Goal: Task Accomplishment & Management: Complete application form

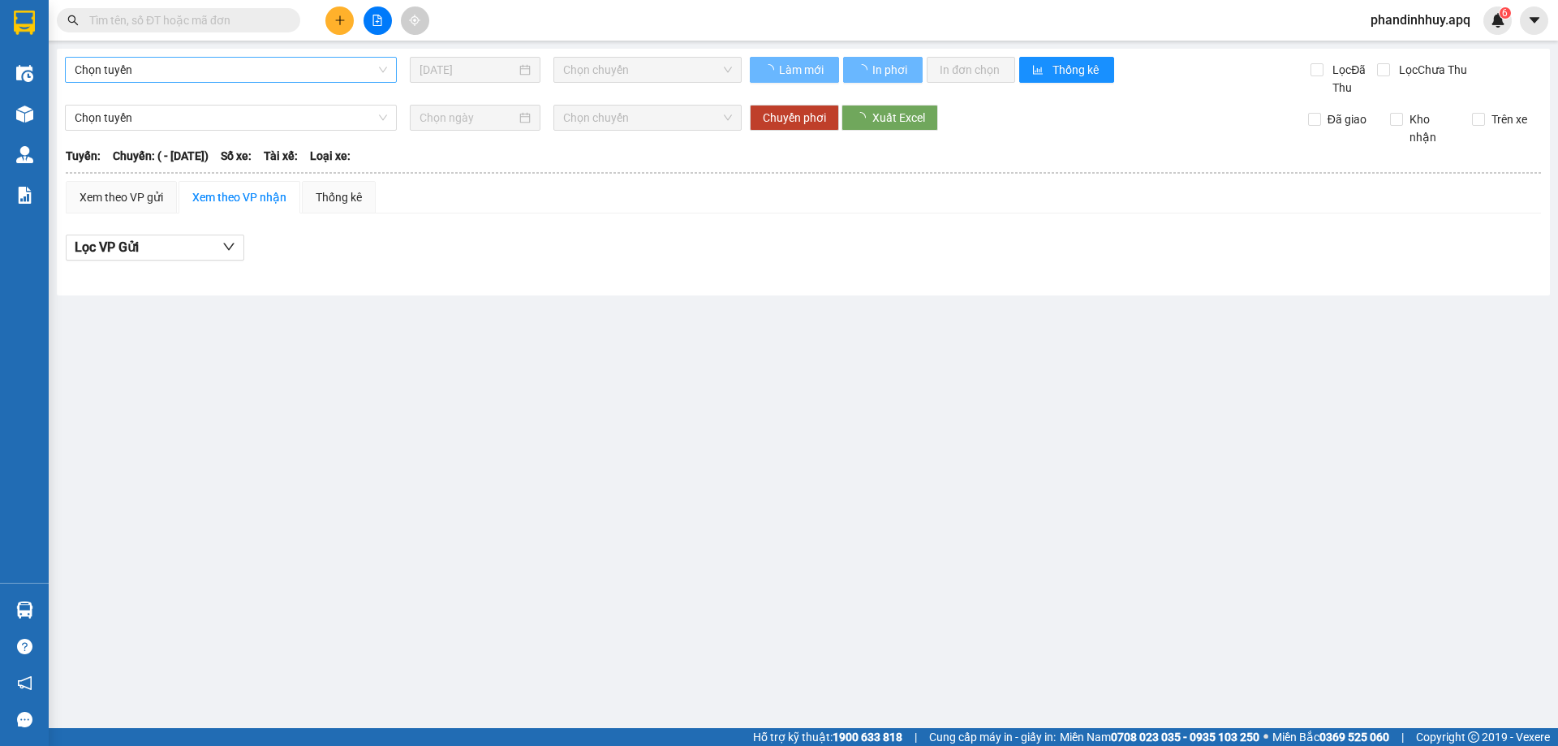
click at [248, 70] on span "Chọn tuyến" at bounding box center [231, 70] width 313 height 24
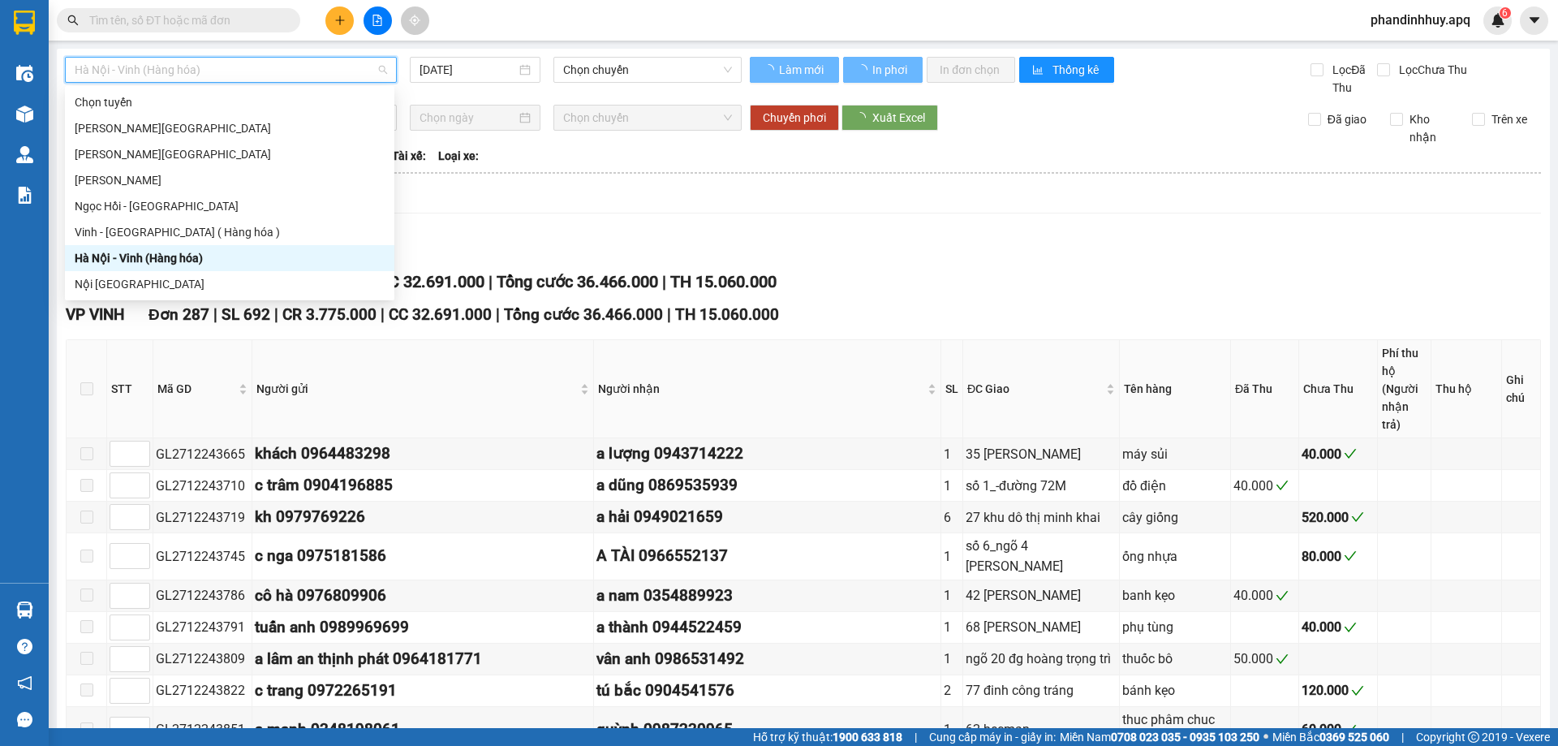
click at [256, 64] on span "Hà Nội - Vinh (Hàng hóa)" at bounding box center [231, 70] width 313 height 24
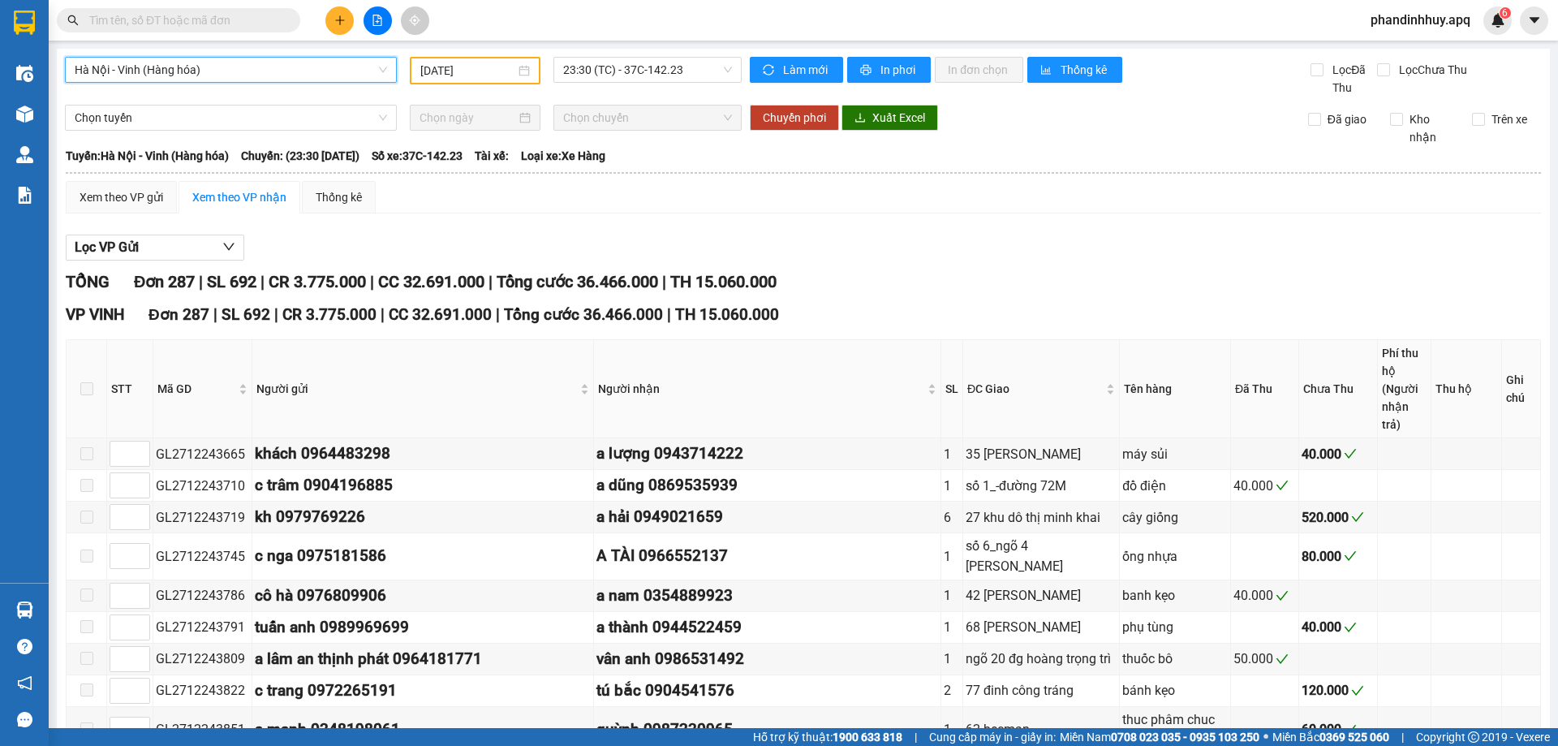
type input "[DATE]"
click at [377, 65] on span "Hà Nội - Vinh (Hàng hóa)" at bounding box center [231, 70] width 313 height 24
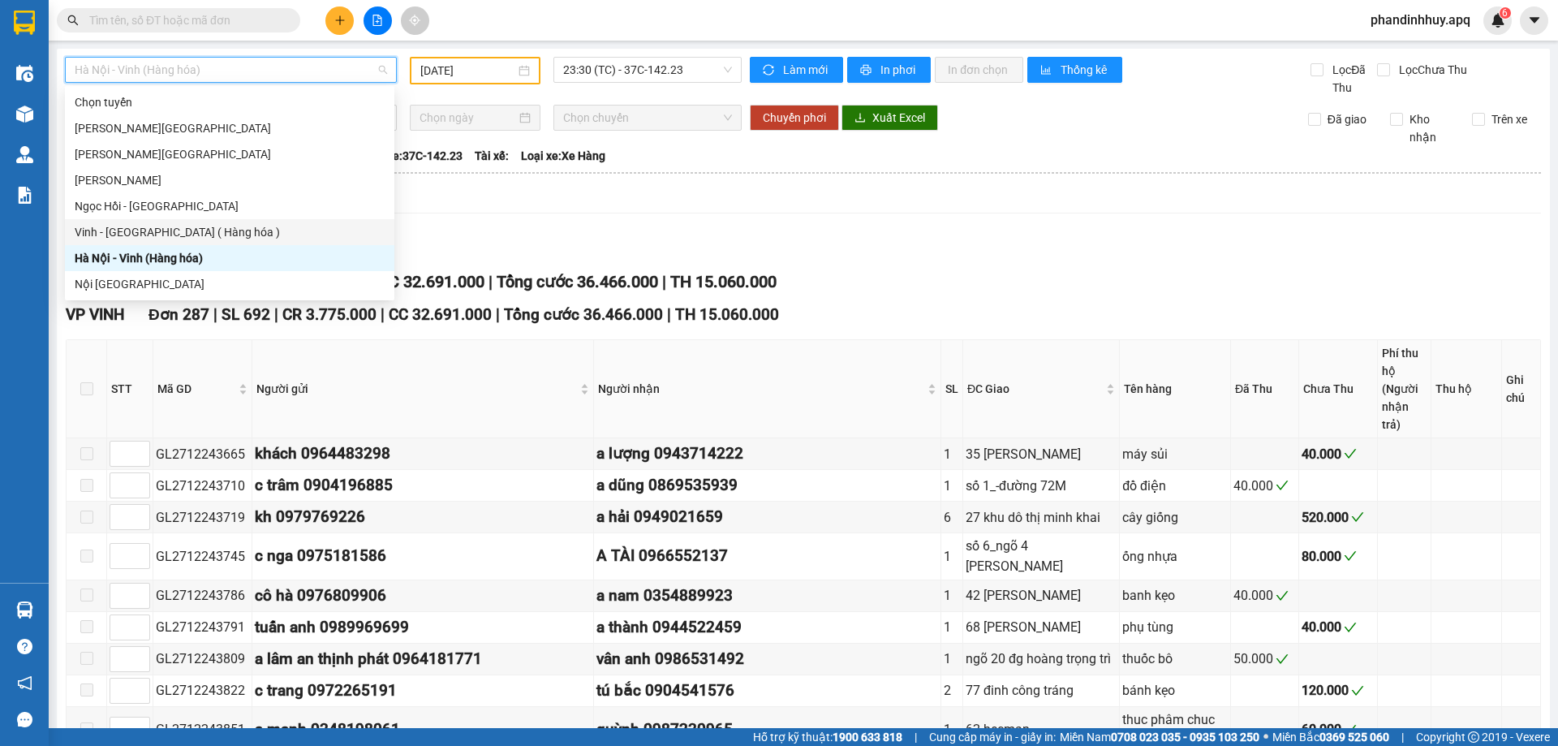
click at [187, 231] on div "Vinh - [GEOGRAPHIC_DATA] ( Hàng hóa )" at bounding box center [230, 232] width 310 height 18
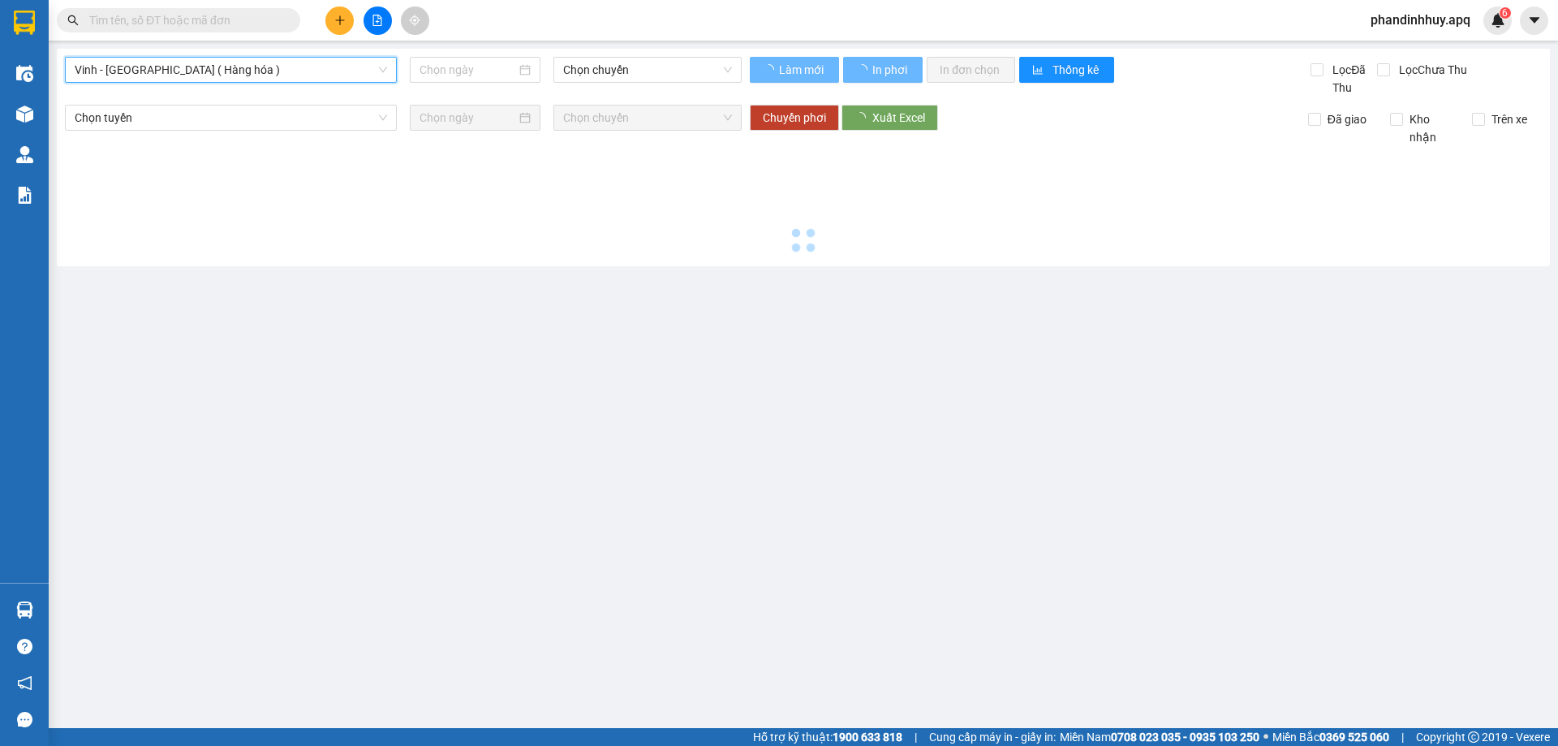
type input "[DATE]"
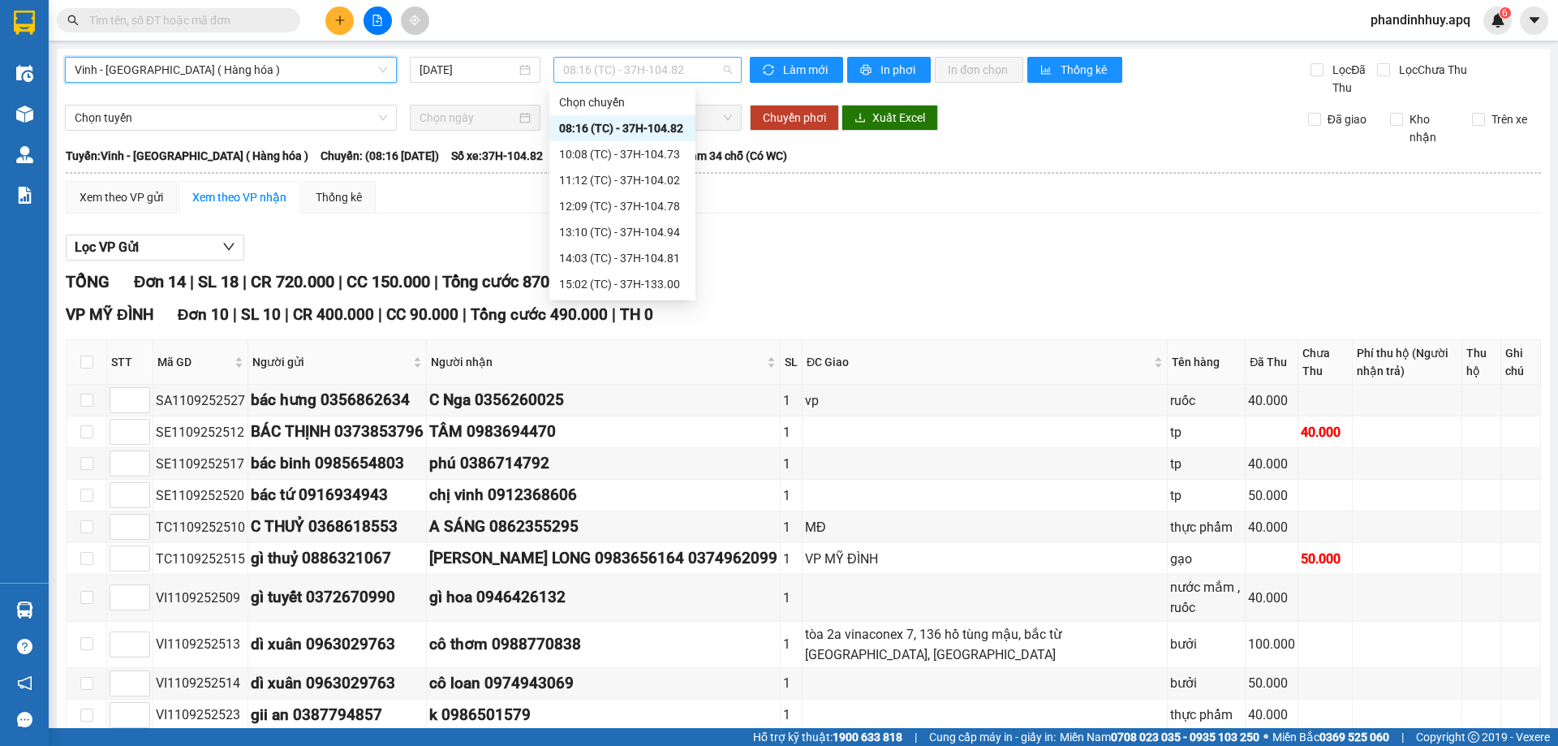
click at [733, 64] on div "08:16 (TC) - 37H-104.82" at bounding box center [648, 70] width 188 height 26
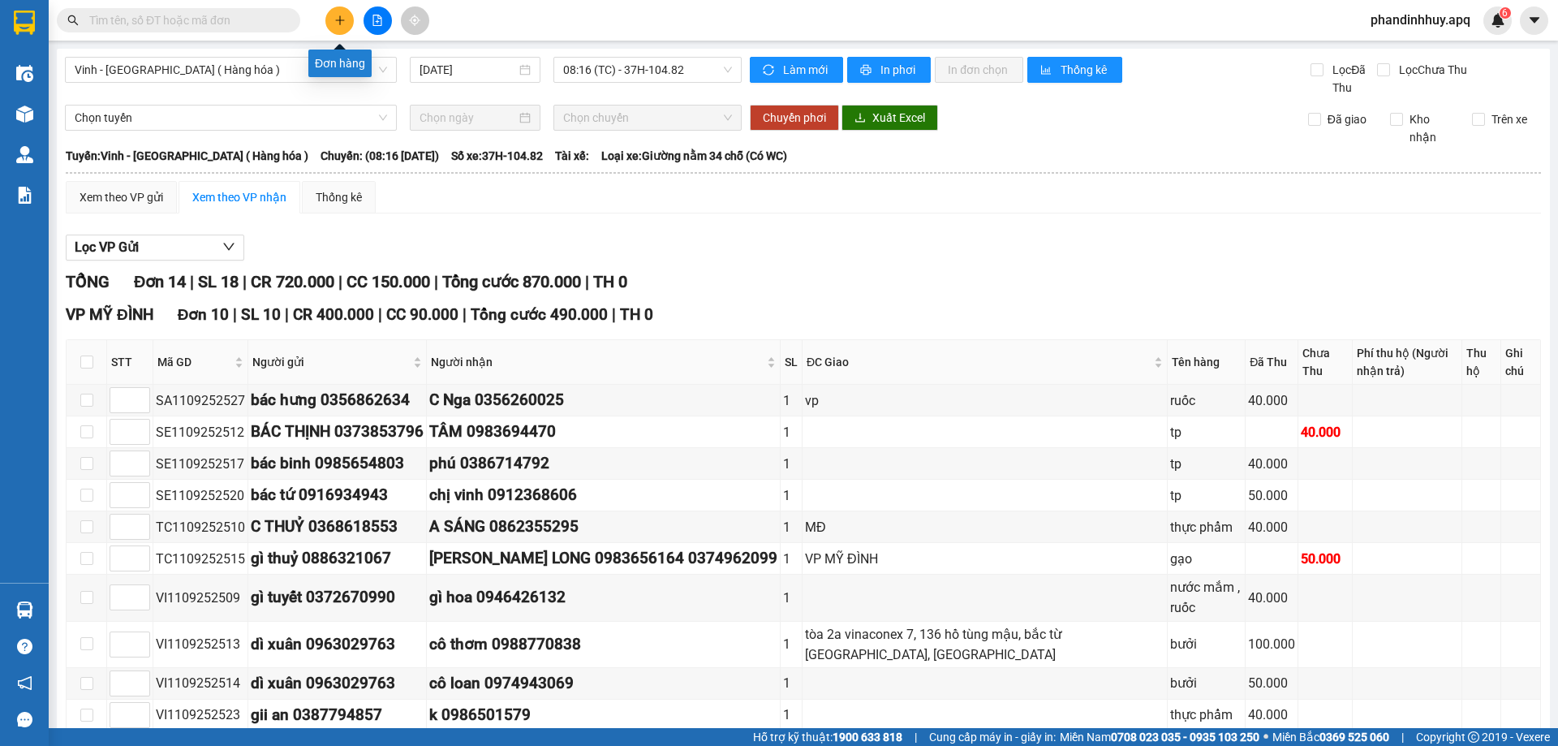
click at [337, 20] on icon "plus" at bounding box center [339, 19] width 9 height 1
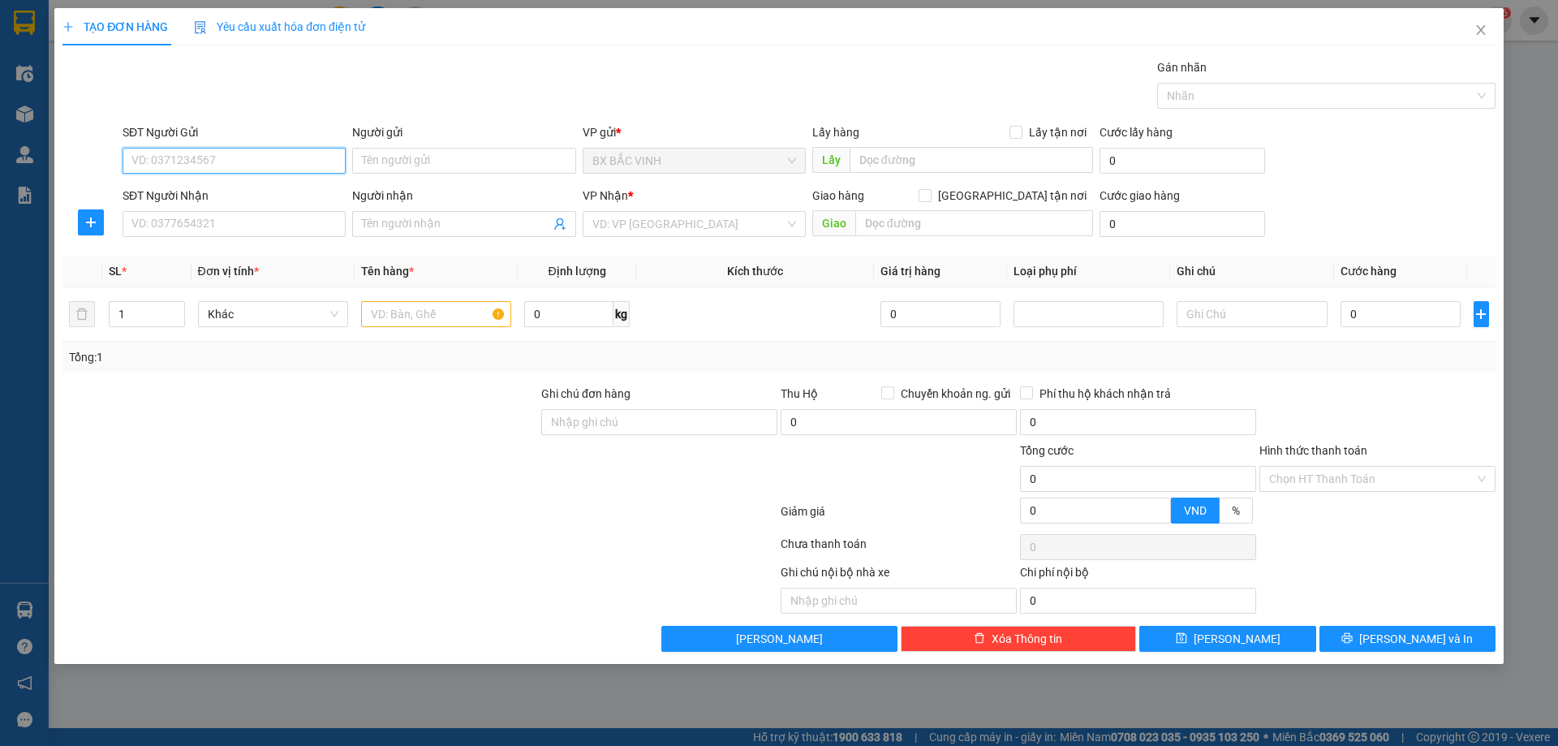
click at [147, 157] on input "SĐT Người Gửi" at bounding box center [234, 161] width 223 height 26
type input "0975528496"
click at [420, 161] on input "Người gửi" at bounding box center [463, 161] width 223 height 26
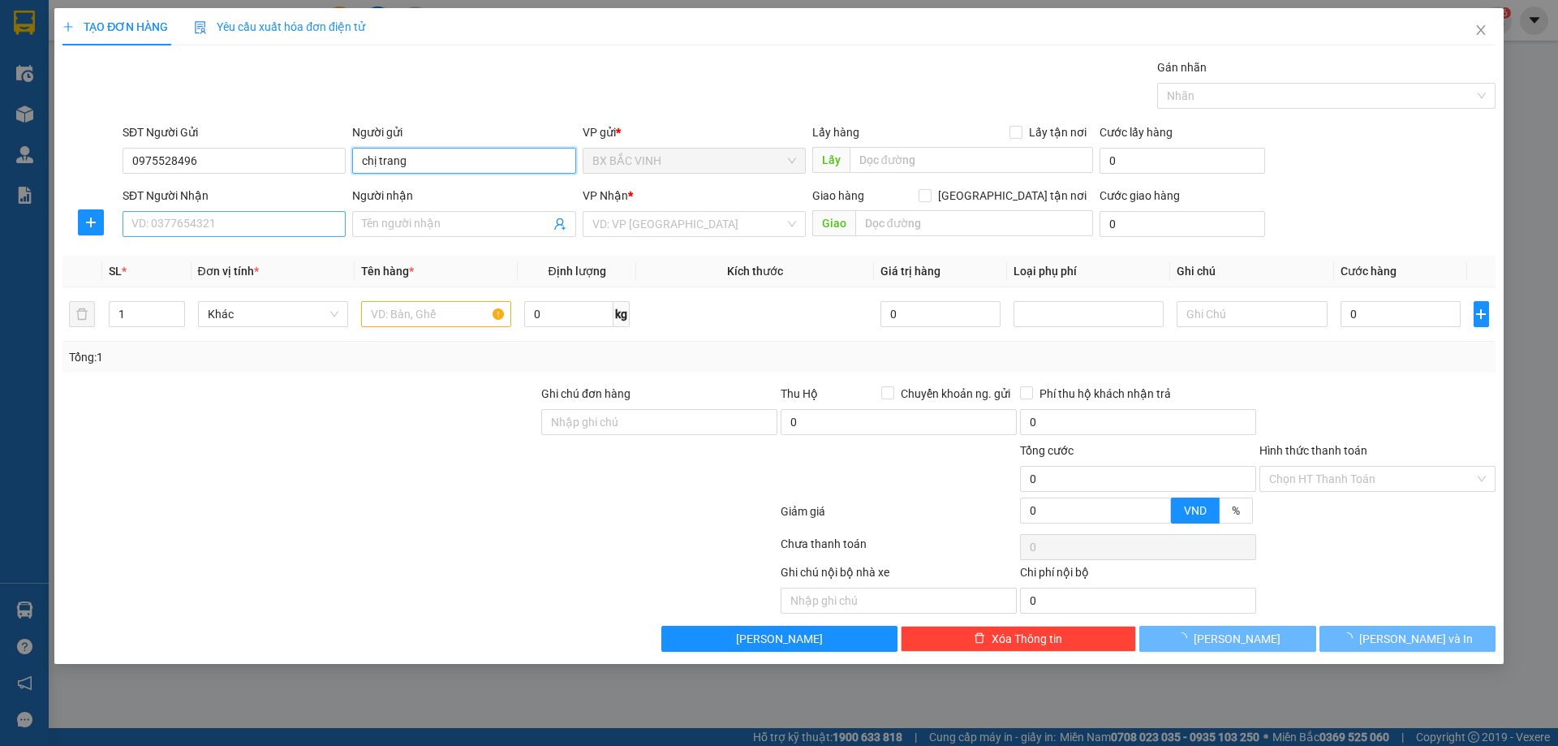
type input "chị trang"
click at [269, 218] on input "SĐT Người Nhận" at bounding box center [234, 224] width 223 height 26
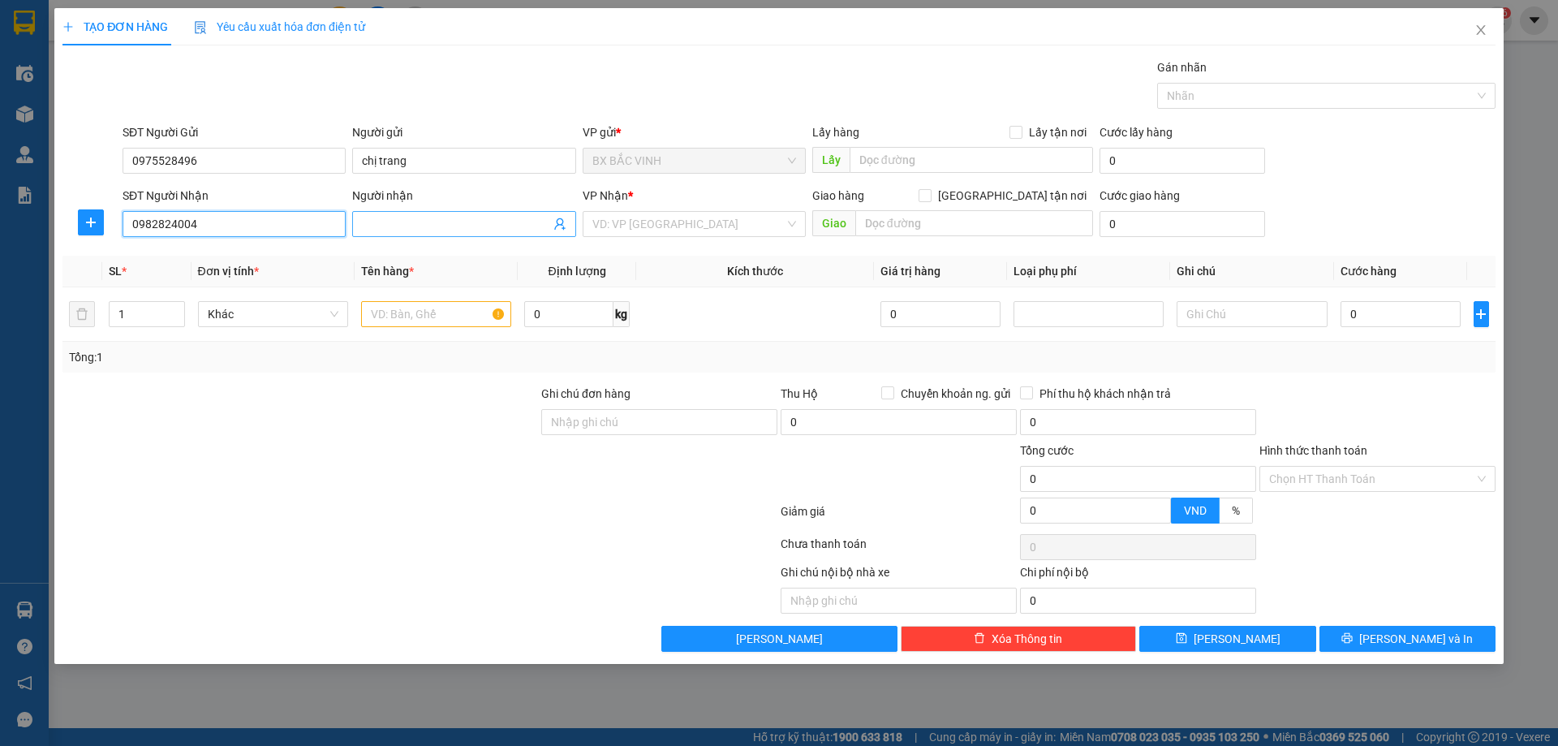
type input "0982824004"
click at [501, 217] on input "Người nhận" at bounding box center [456, 224] width 188 height 18
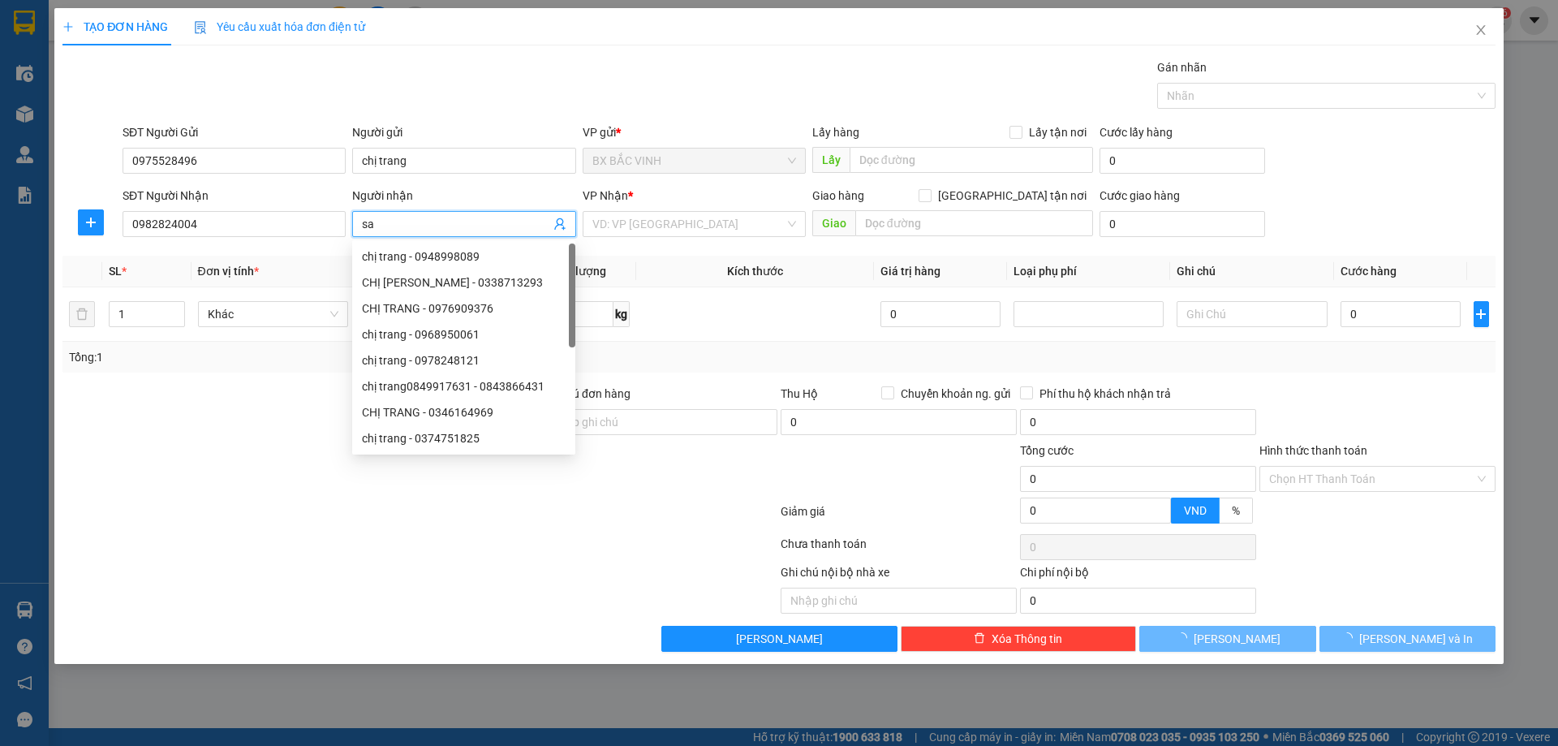
type input "s"
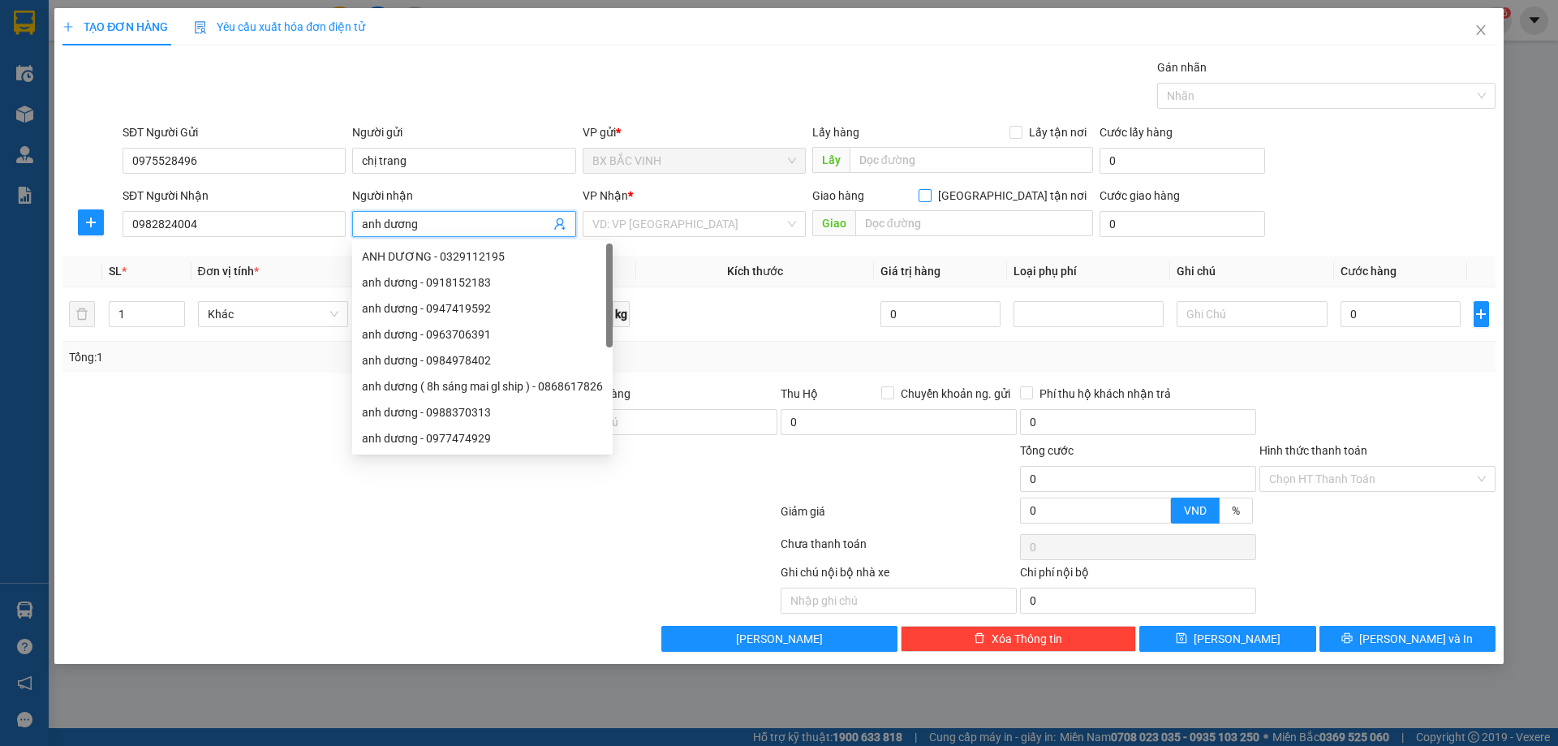
type input "anh dương"
click at [1043, 198] on span "[GEOGRAPHIC_DATA] tận nơi" at bounding box center [1013, 196] width 162 height 18
click at [930, 198] on input "[GEOGRAPHIC_DATA] tận nơi" at bounding box center [924, 194] width 11 height 11
checkbox input "true"
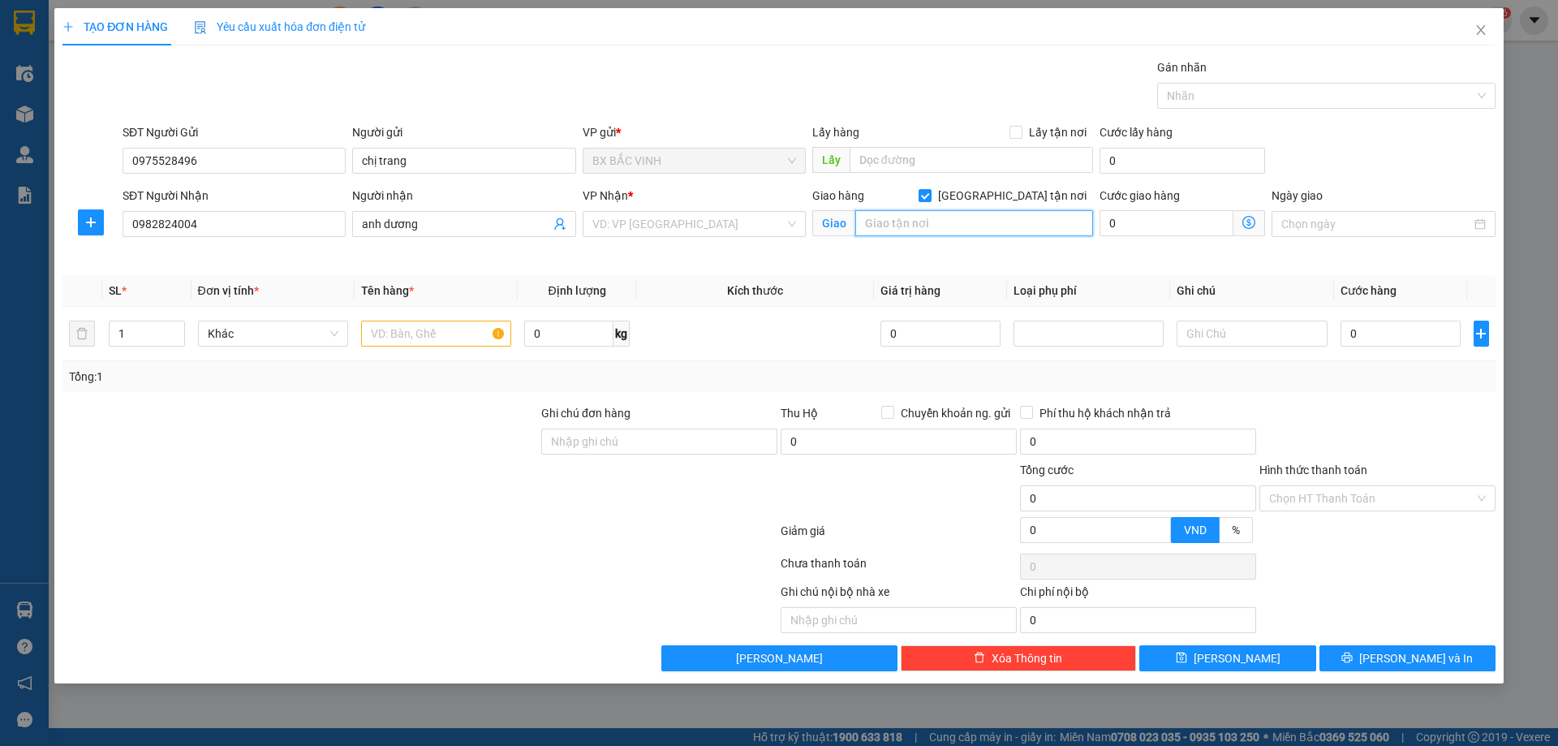
click at [1002, 225] on input "text" at bounding box center [975, 223] width 238 height 26
type input "số 10 hoa lư hai bà trưng HN"
click at [431, 334] on input "text" at bounding box center [436, 334] width 150 height 26
type input "hồ sơ"
click at [1399, 336] on input "0" at bounding box center [1401, 334] width 121 height 26
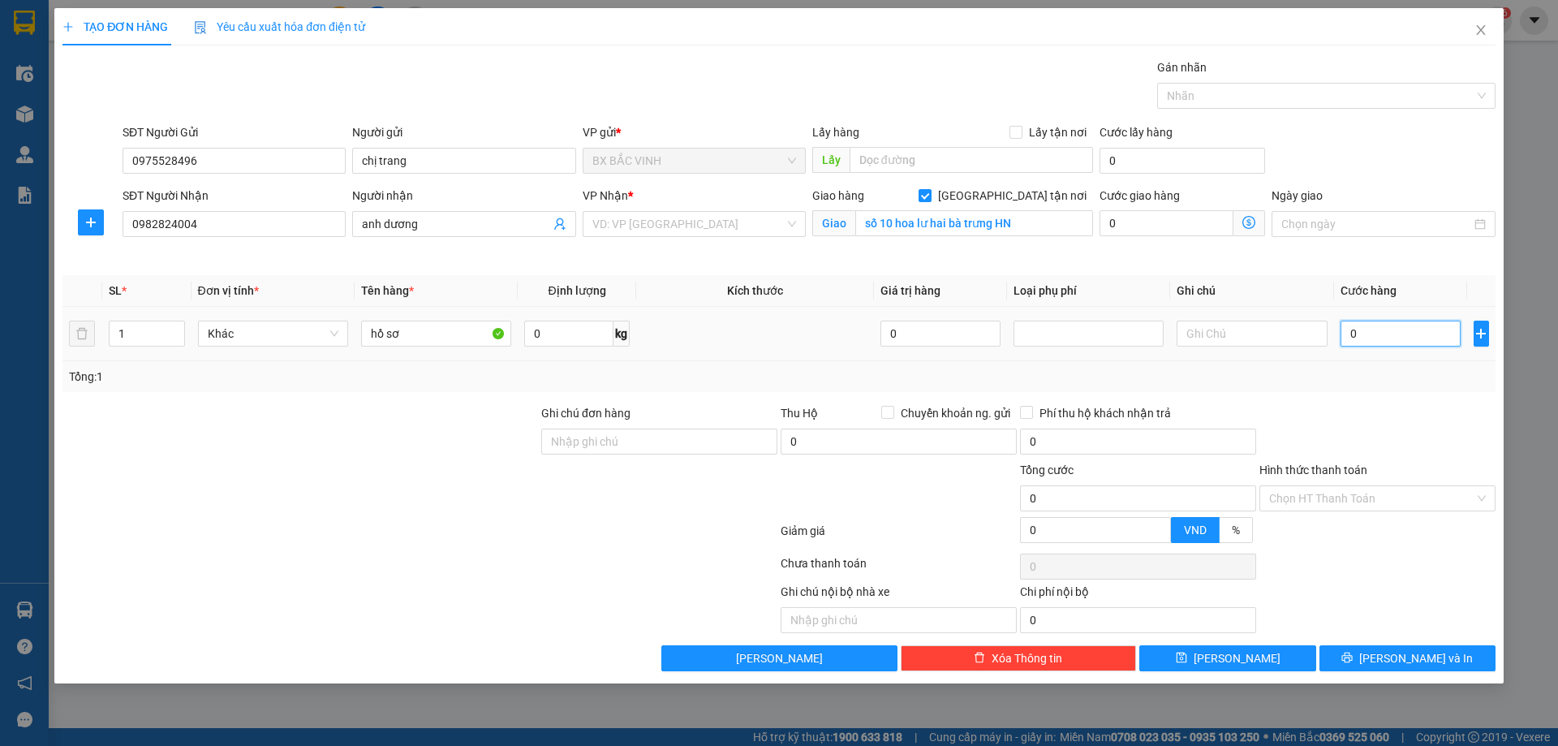
type input "3"
type input "30"
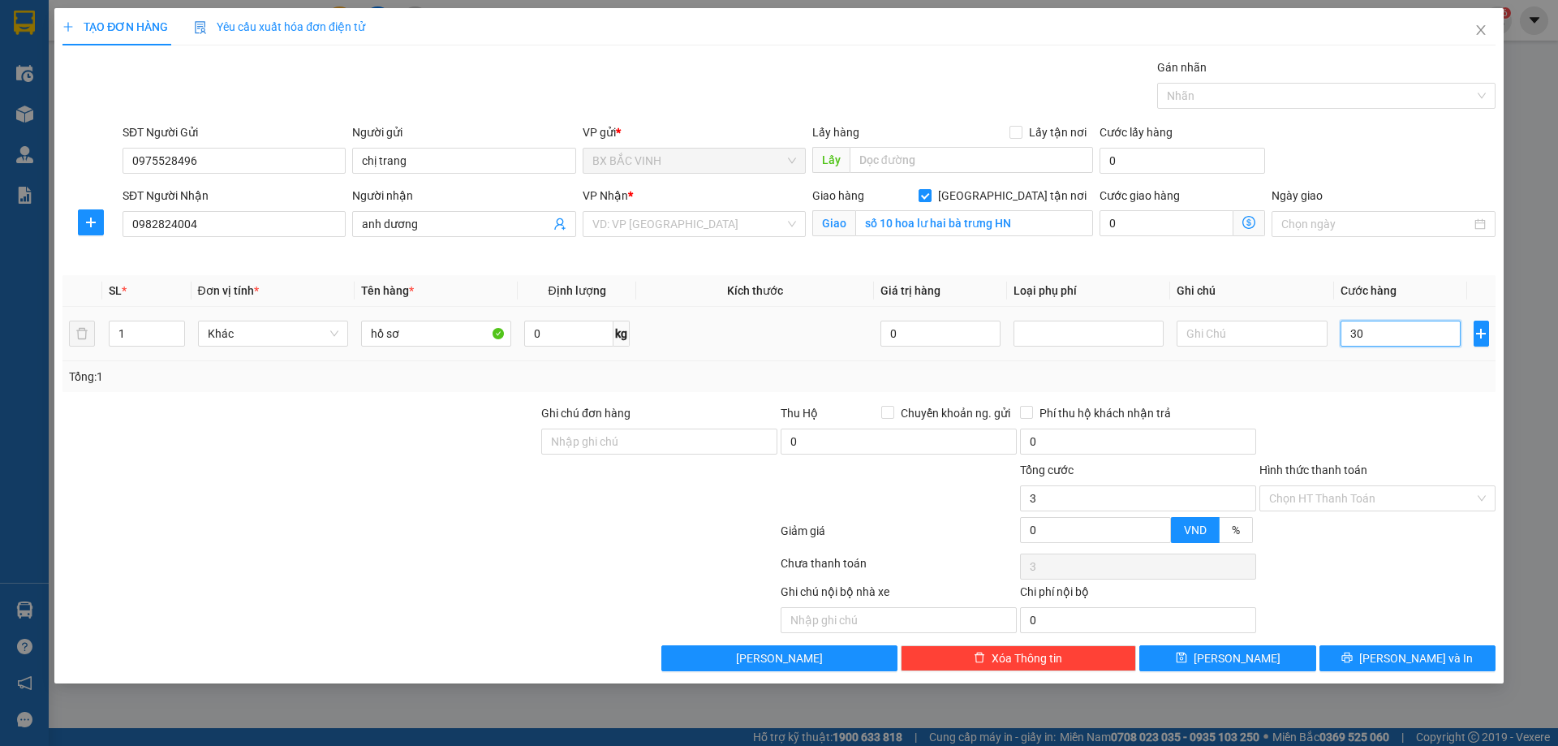
type input "30"
type input "300"
type input "3.000"
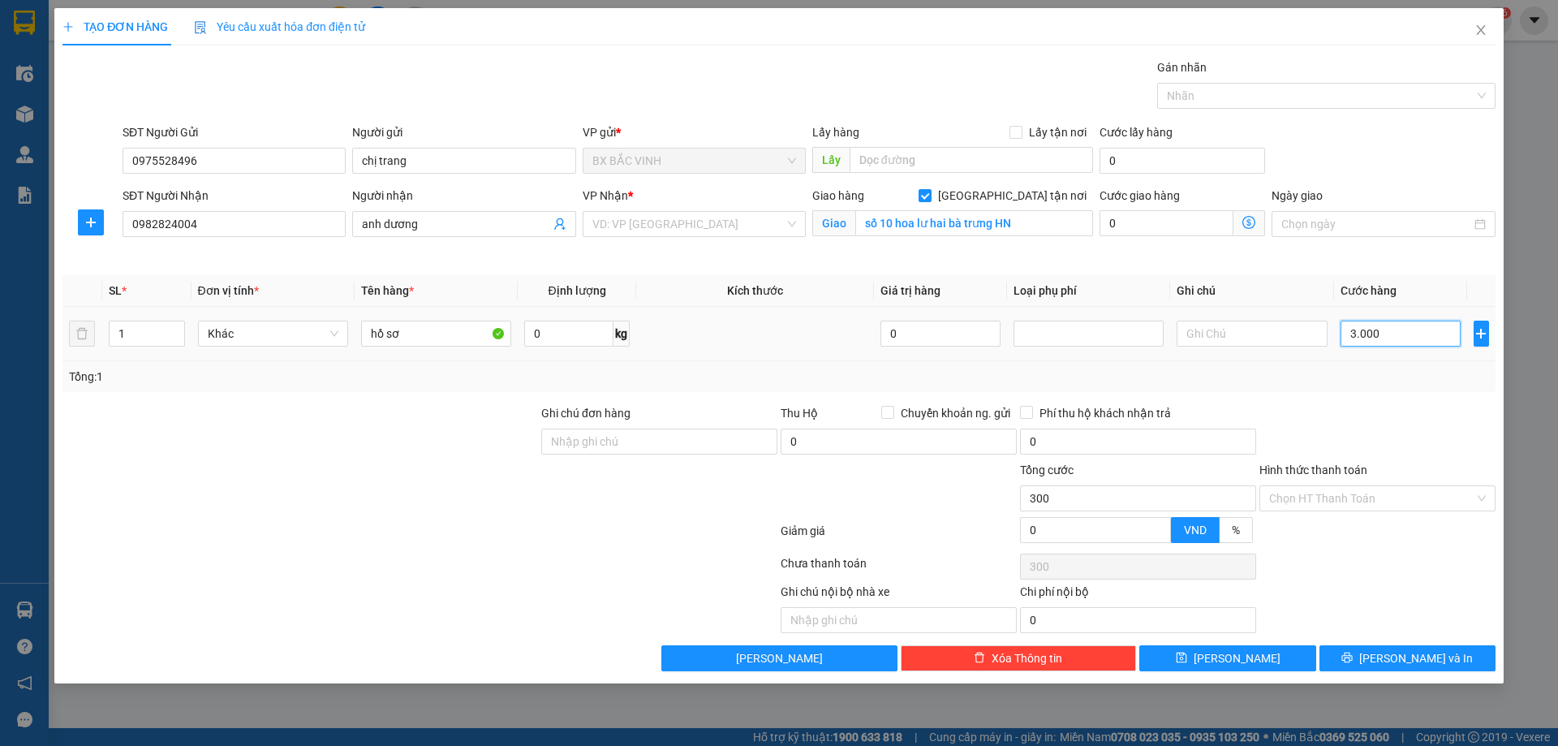
type input "3.000"
type input "30.000"
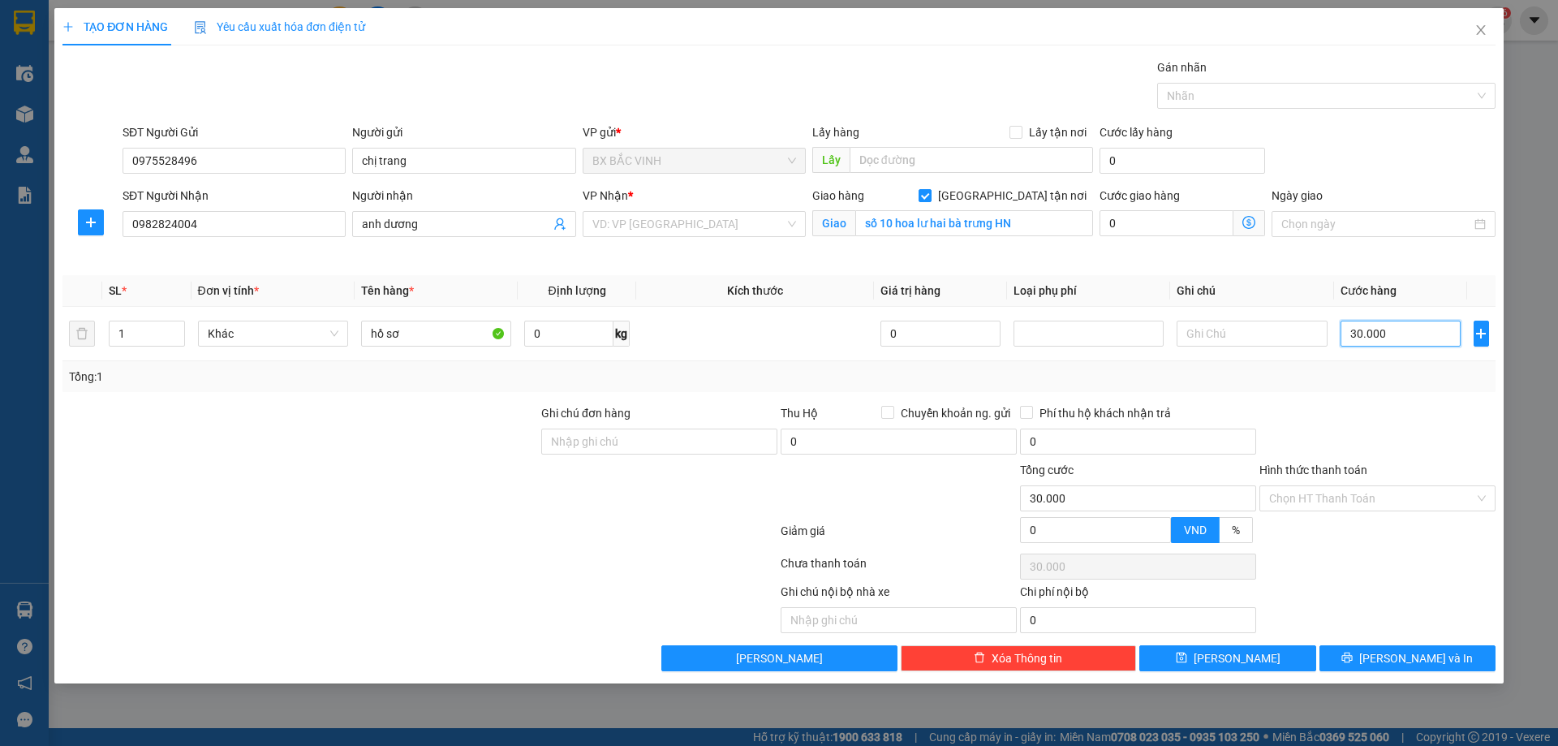
type input "30.000"
click at [1248, 219] on icon "dollar-circle" at bounding box center [1249, 222] width 13 height 13
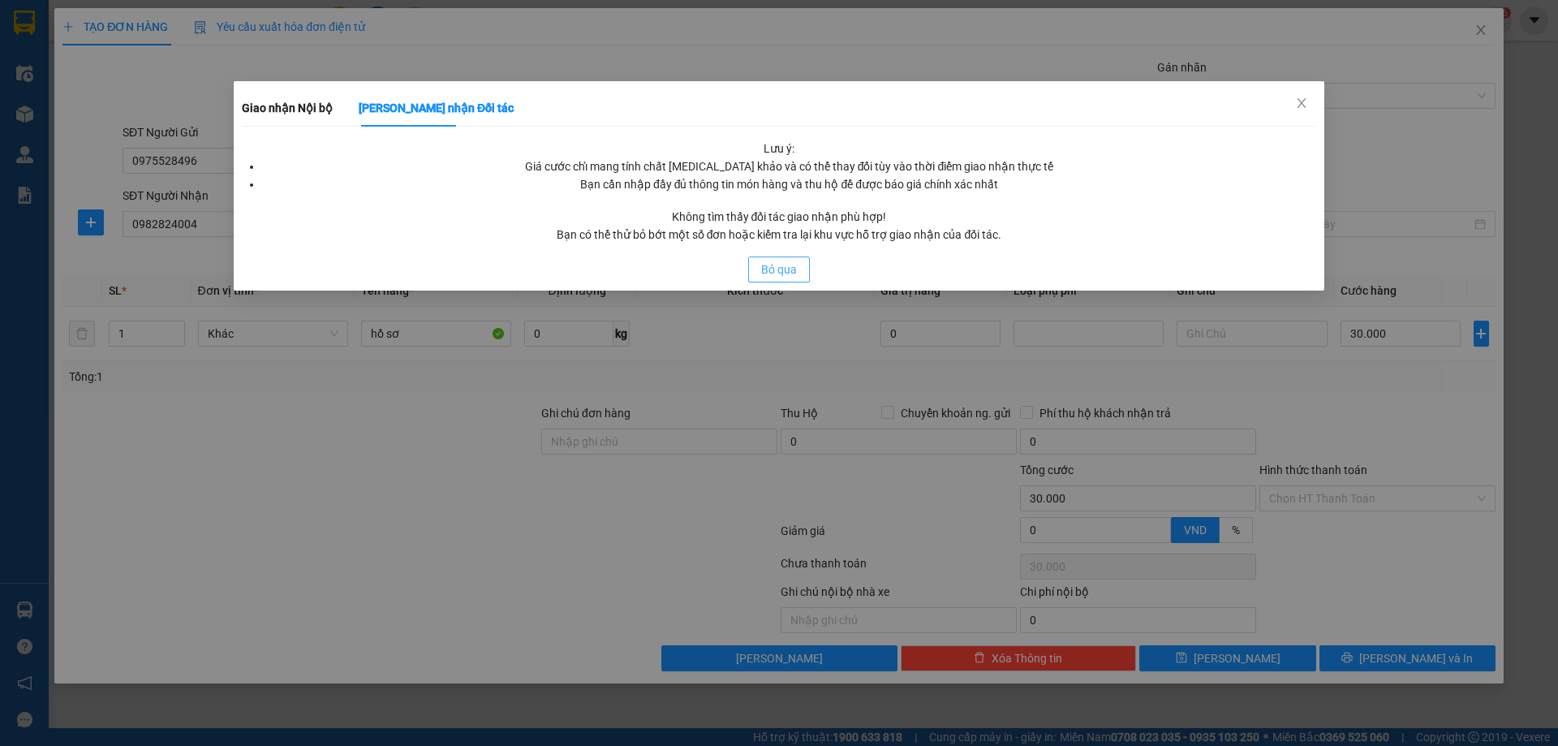
click at [790, 269] on span "Bỏ qua" at bounding box center [779, 270] width 36 height 18
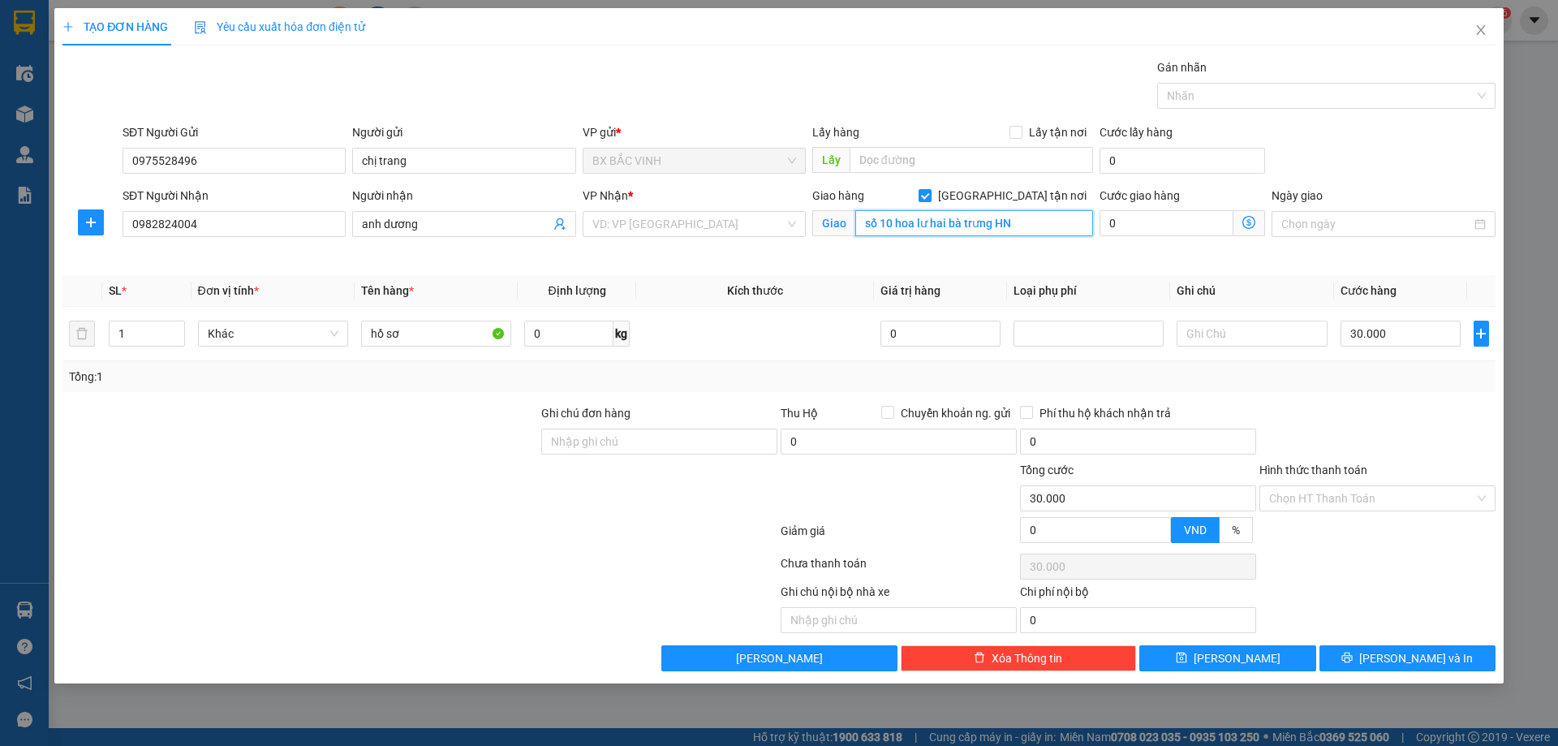
click at [1050, 222] on input "số 10 hoa lư hai bà trưng HN" at bounding box center [975, 223] width 238 height 26
click at [791, 222] on div "VD: VP [GEOGRAPHIC_DATA]" at bounding box center [694, 224] width 223 height 26
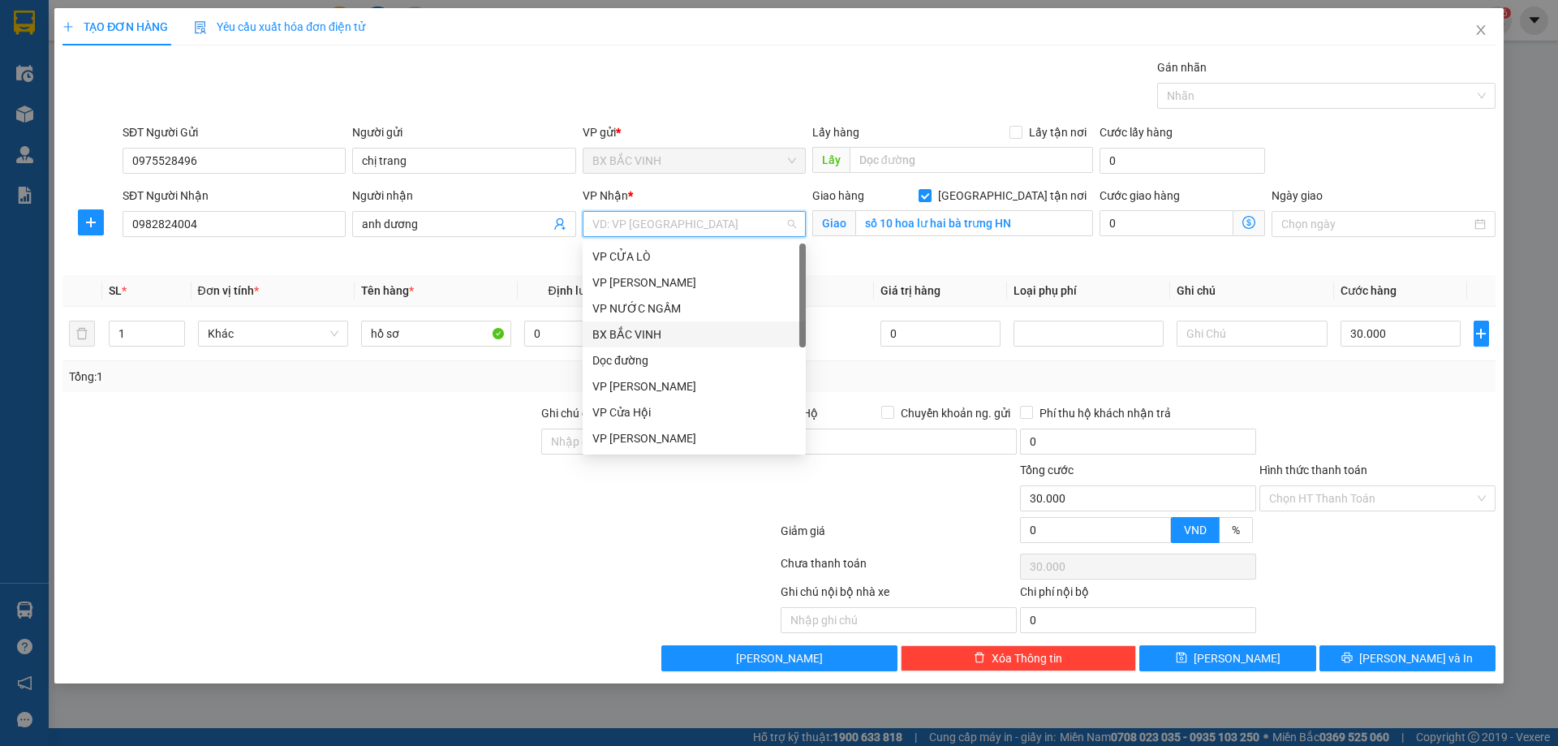
scroll to position [81, 0]
click at [675, 429] on div "VP [PERSON_NAME]" at bounding box center [695, 435] width 204 height 18
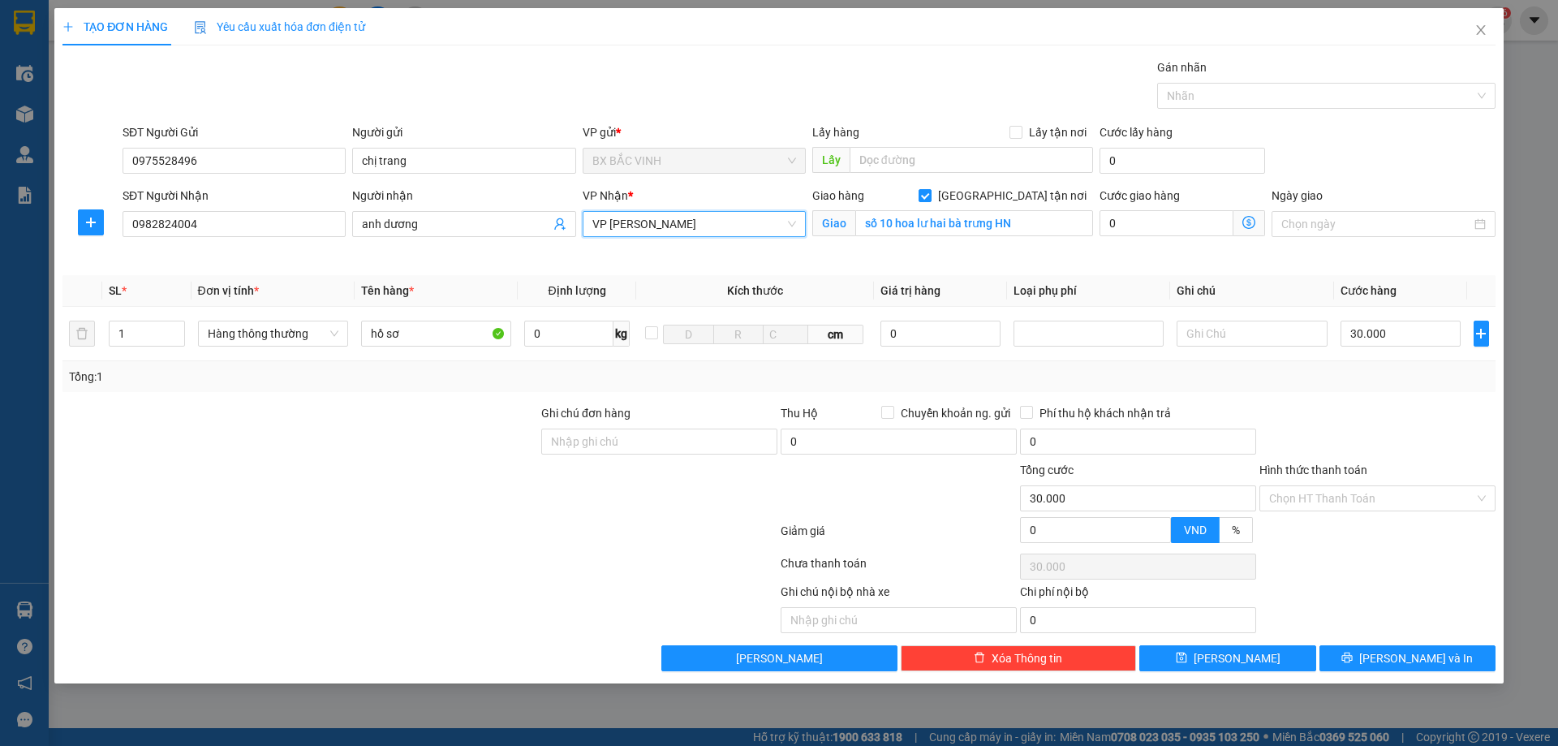
click at [1245, 217] on icon "dollar-circle" at bounding box center [1249, 222] width 13 height 13
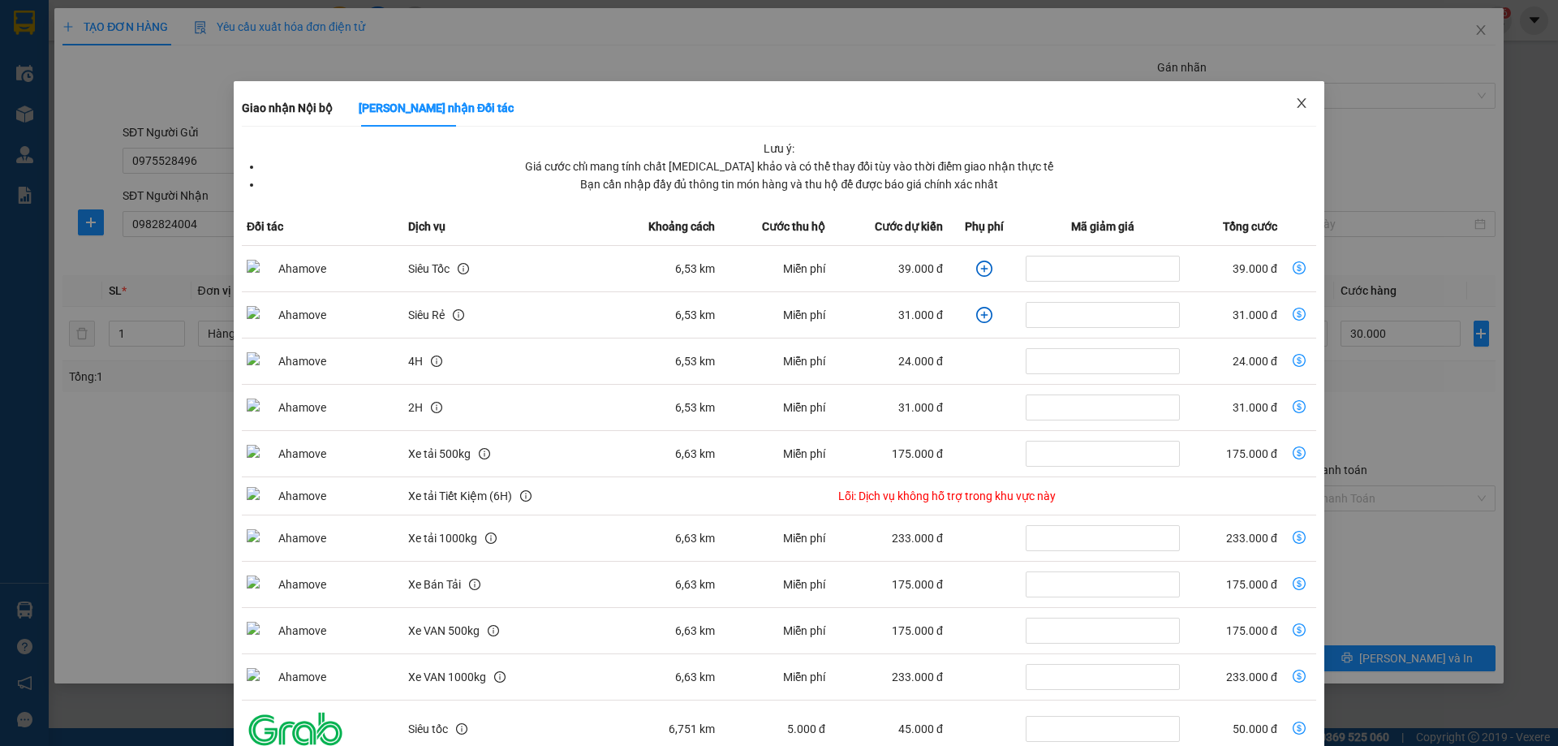
click at [1295, 99] on icon "close" at bounding box center [1301, 103] width 13 height 13
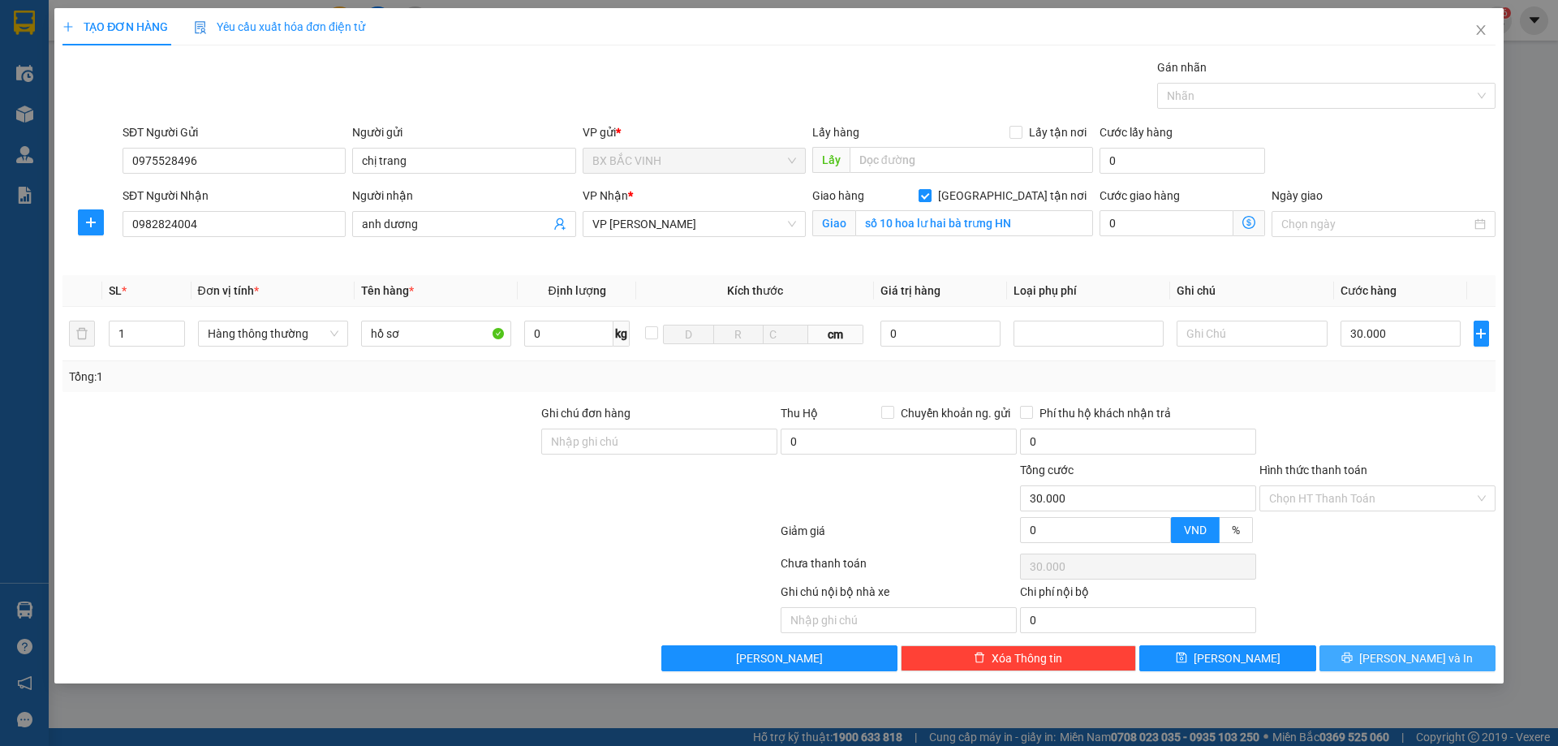
click at [1353, 653] on icon "printer" at bounding box center [1348, 658] width 11 height 11
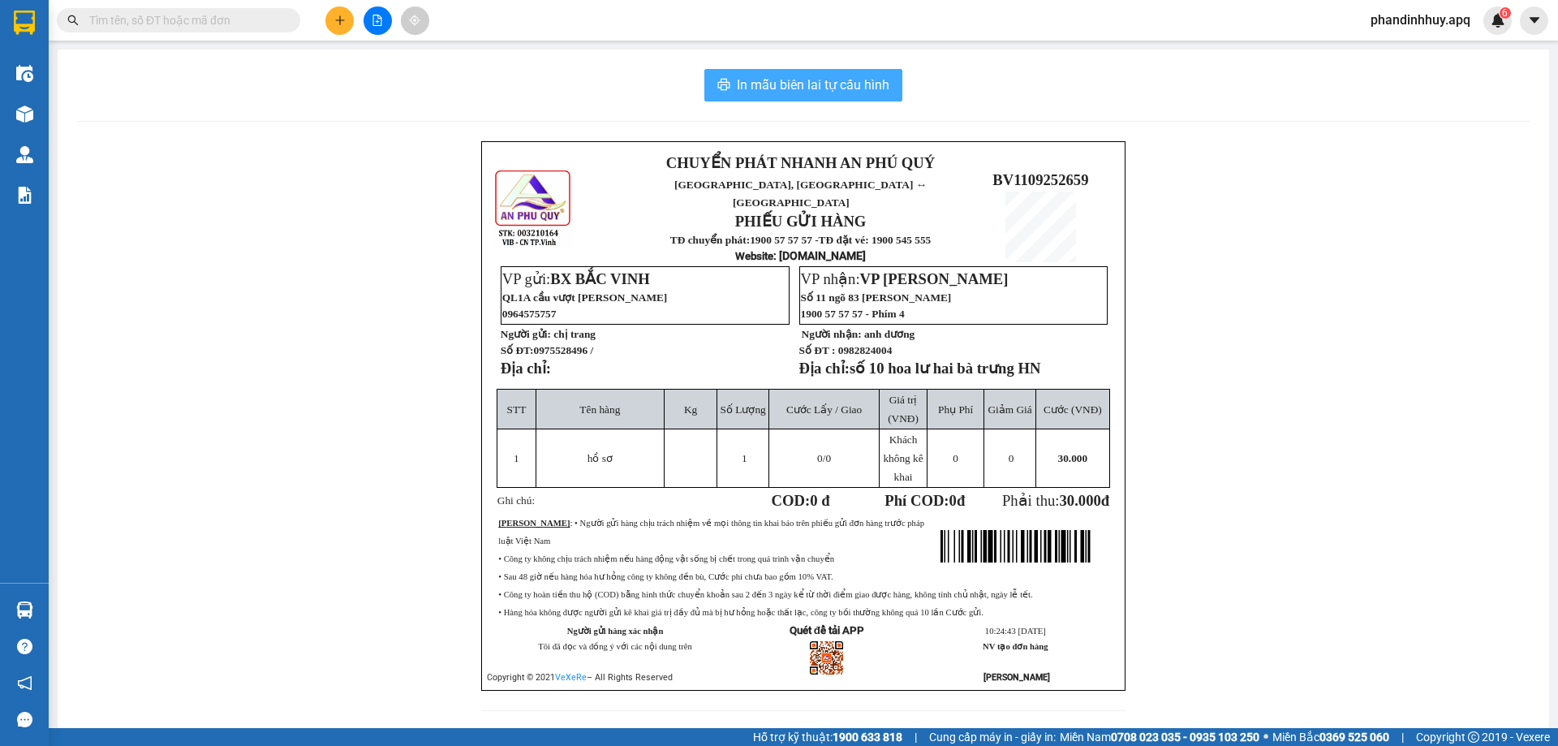
click at [817, 73] on button "In mẫu biên lai tự cấu hình" at bounding box center [804, 85] width 198 height 32
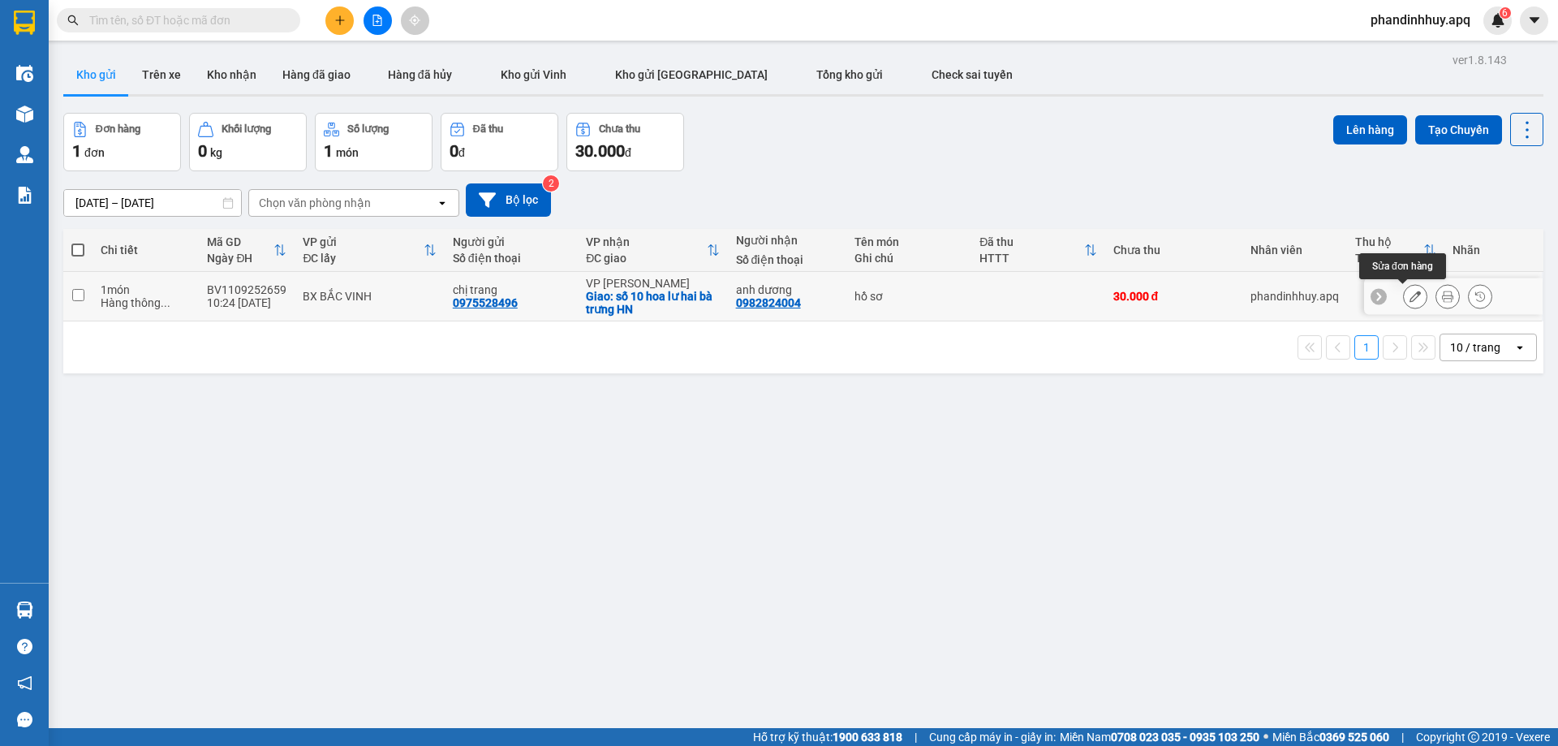
click at [1410, 295] on icon at bounding box center [1415, 296] width 11 height 11
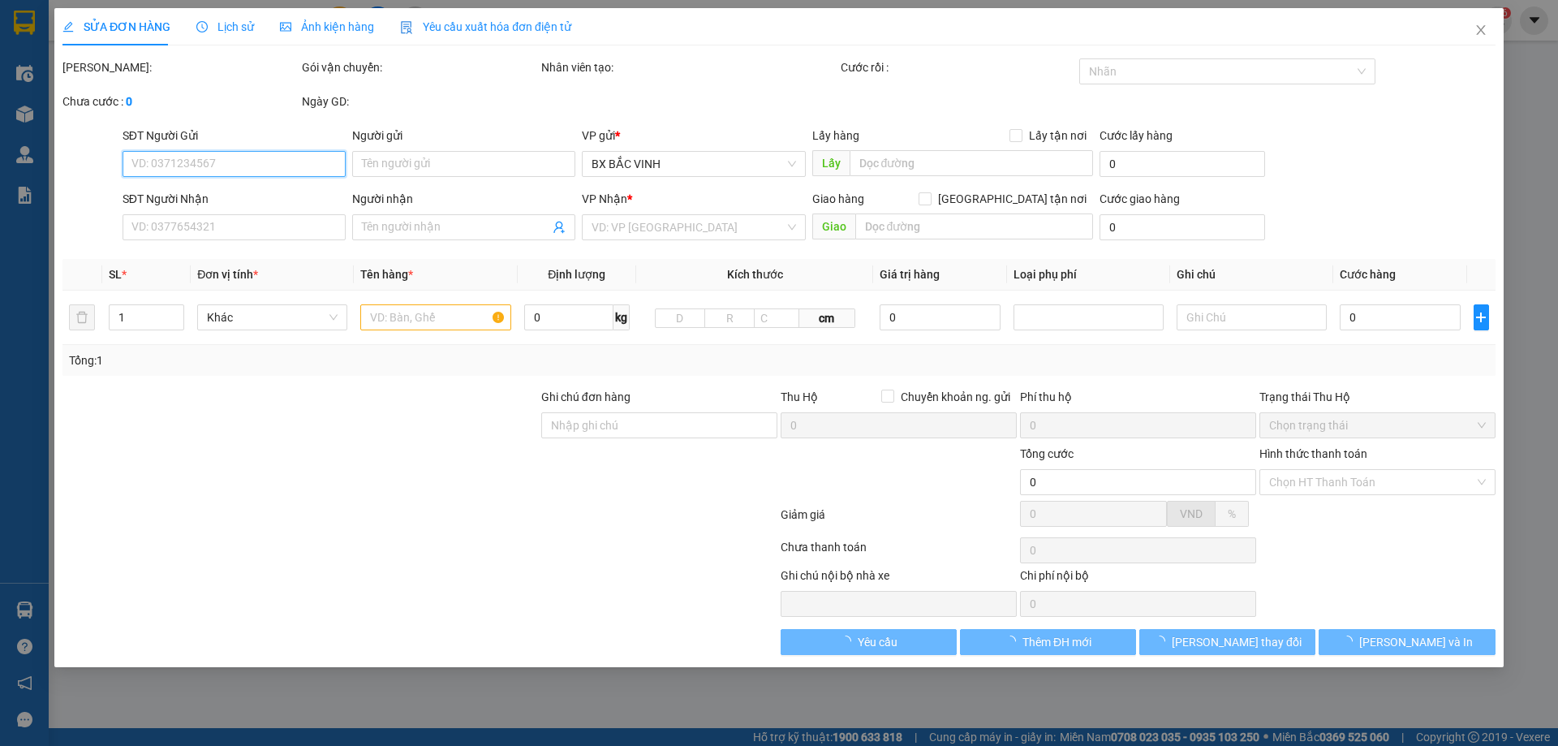
type input "0975528496"
type input "chị trang"
type input "0982824004"
type input "anh dương"
checkbox input "true"
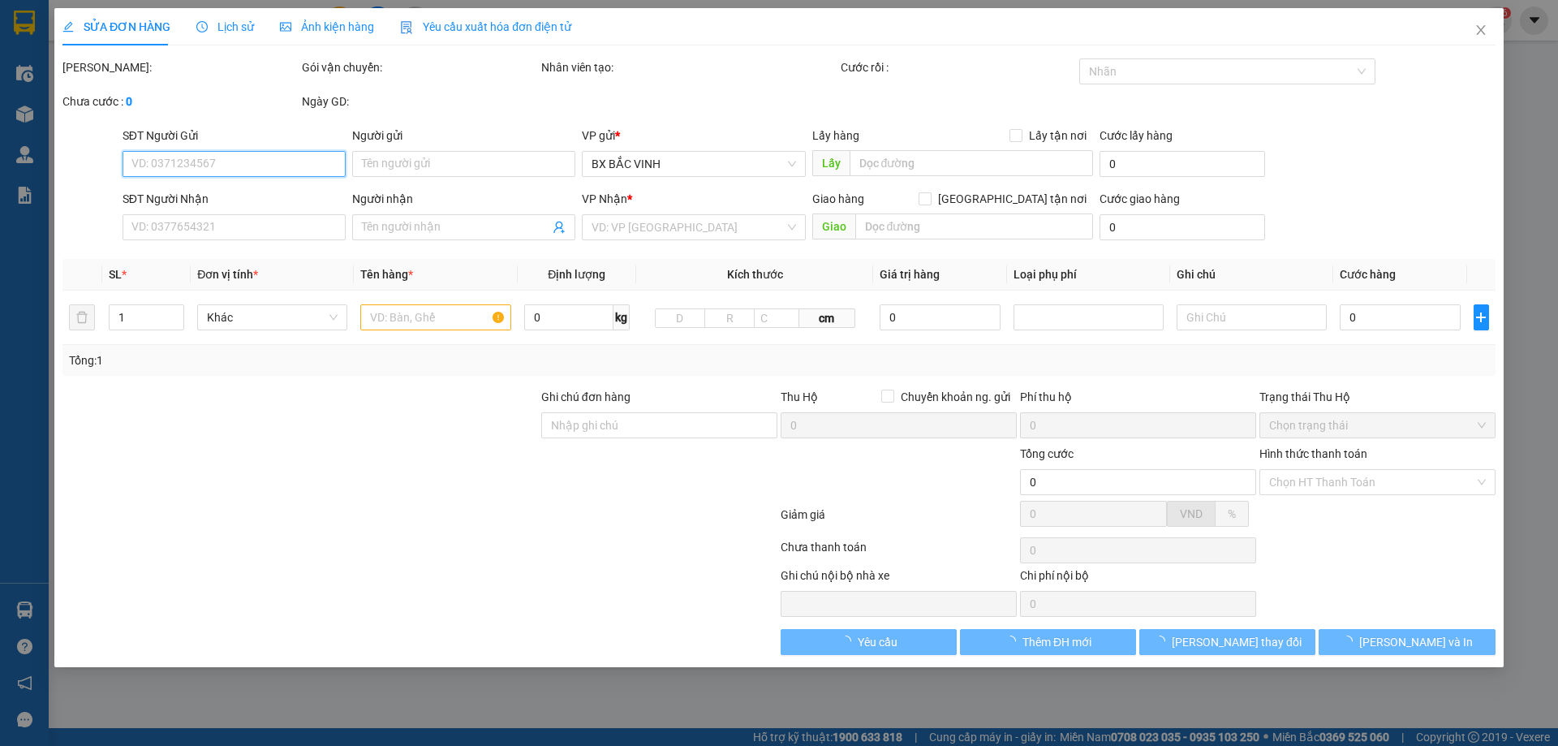
type input "số 10 hoa lư hai bà trưng HN"
type input "30.000"
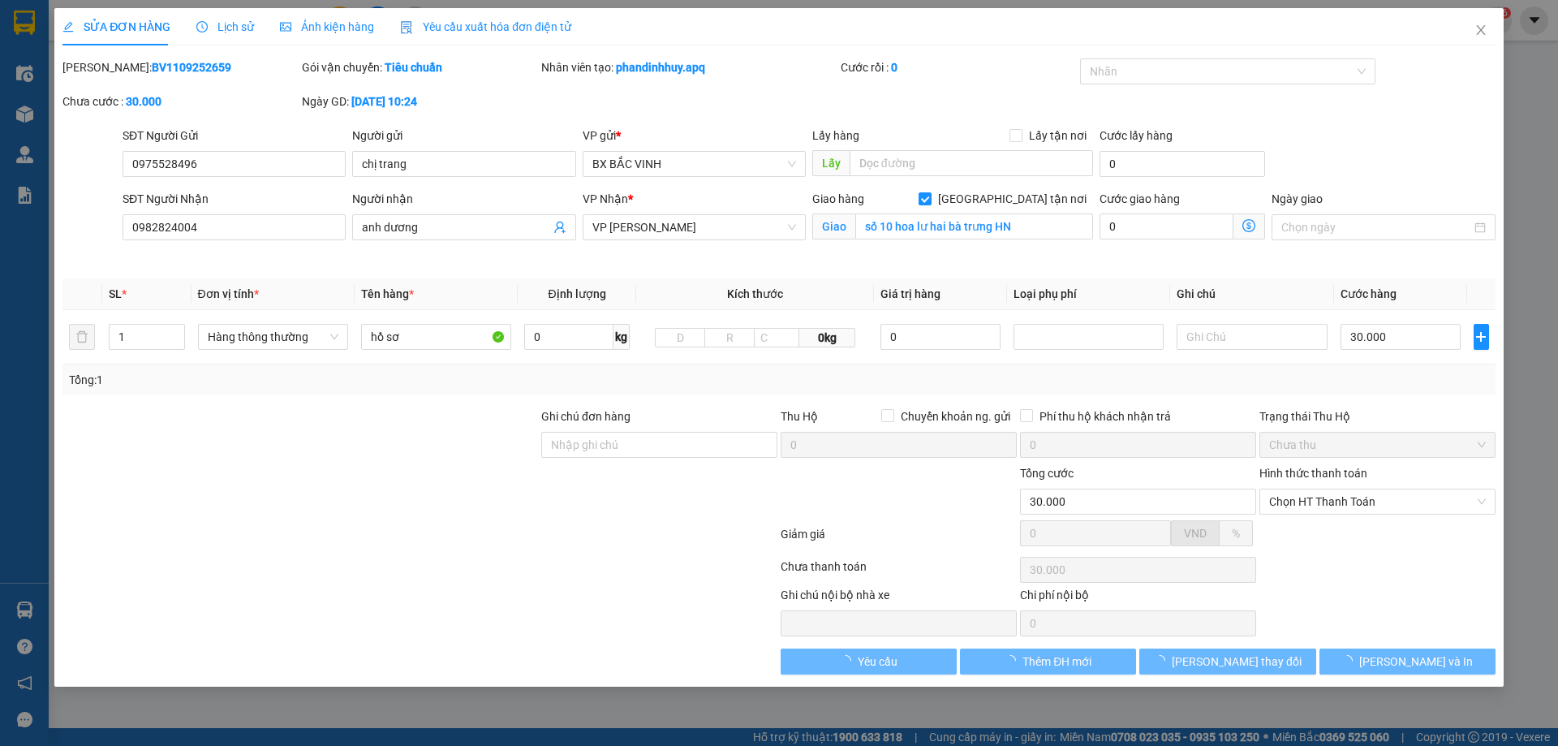
click at [1386, 478] on div "Hình thức thanh toán" at bounding box center [1378, 476] width 236 height 24
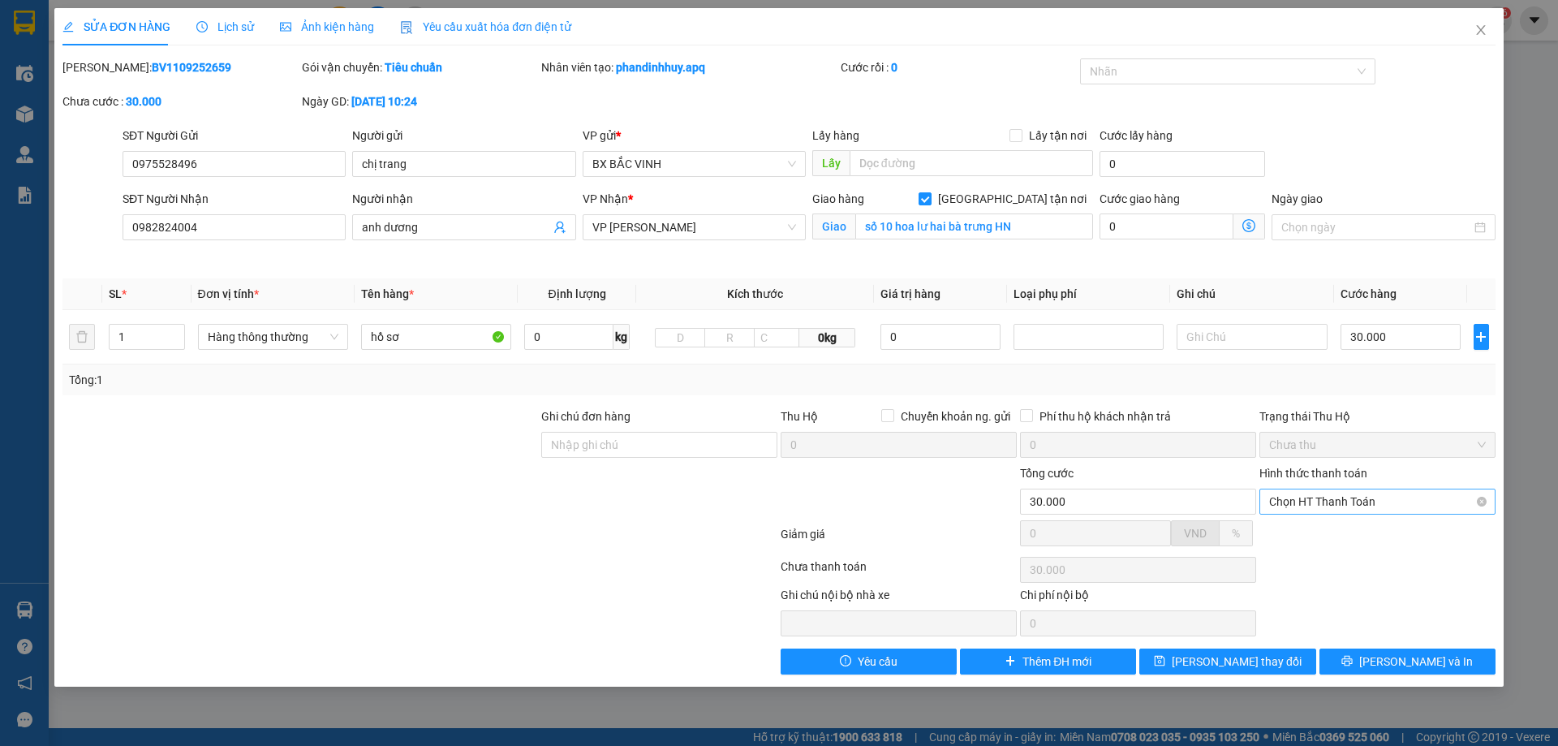
click at [1373, 503] on span "Chọn HT Thanh Toán" at bounding box center [1377, 501] width 217 height 24
click at [1363, 534] on div "Tại văn phòng" at bounding box center [1377, 534] width 217 height 18
type input "0"
click at [1353, 663] on icon "printer" at bounding box center [1347, 660] width 11 height 11
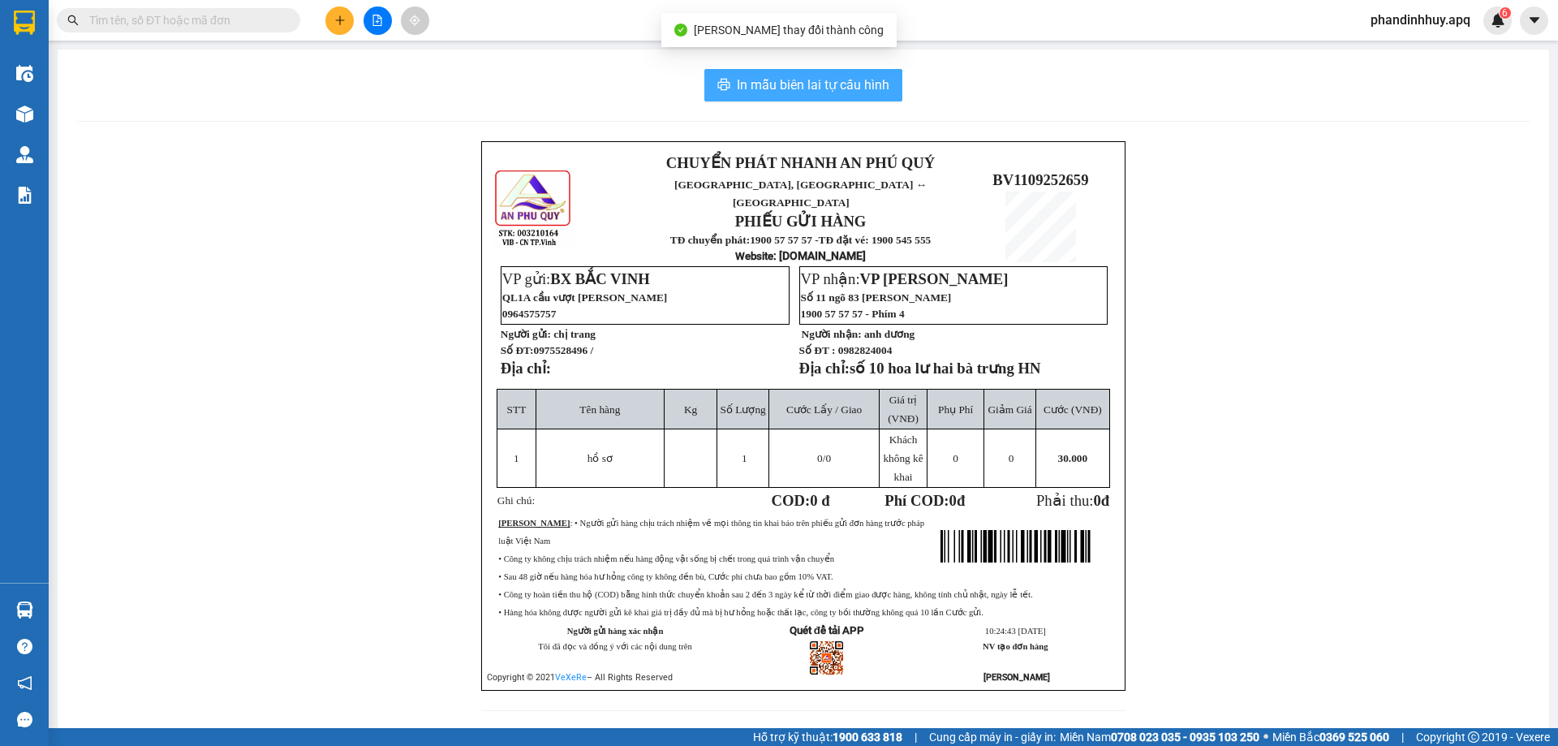
click at [793, 77] on span "In mẫu biên lai tự cấu hình" at bounding box center [813, 85] width 153 height 20
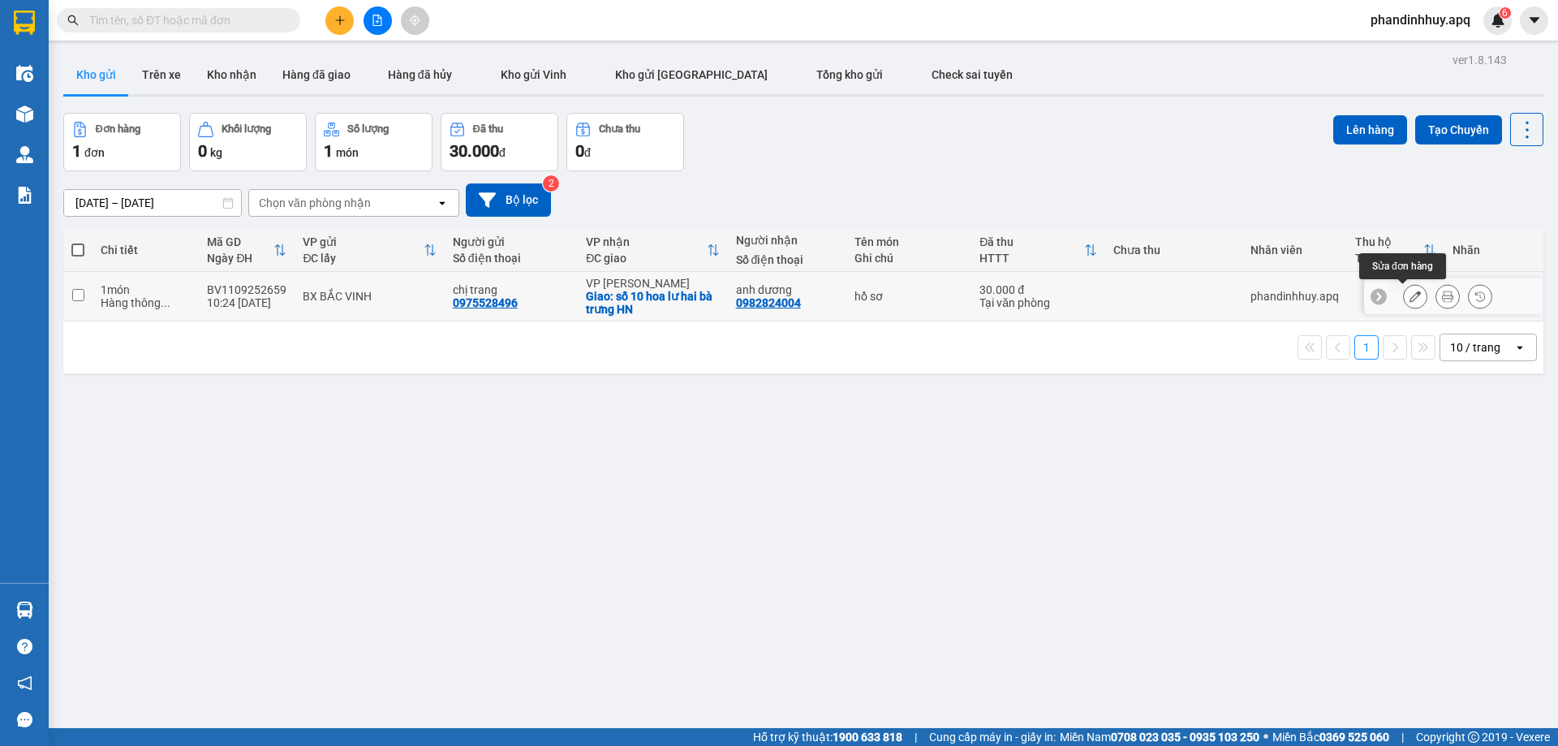
click at [1404, 290] on button at bounding box center [1415, 296] width 23 height 28
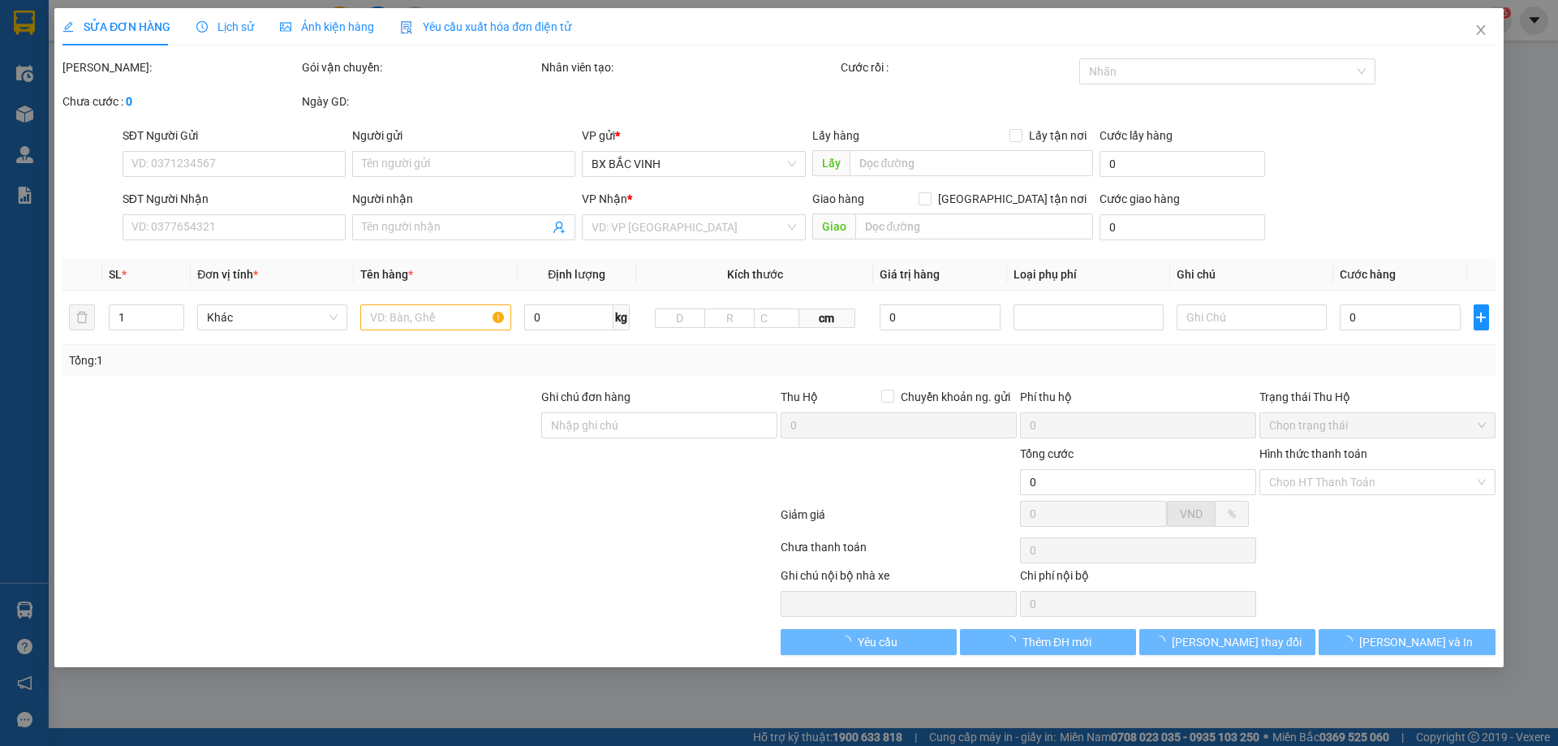
type input "0975528496"
type input "chị trang"
type input "0982824004"
type input "anh dương"
checkbox input "true"
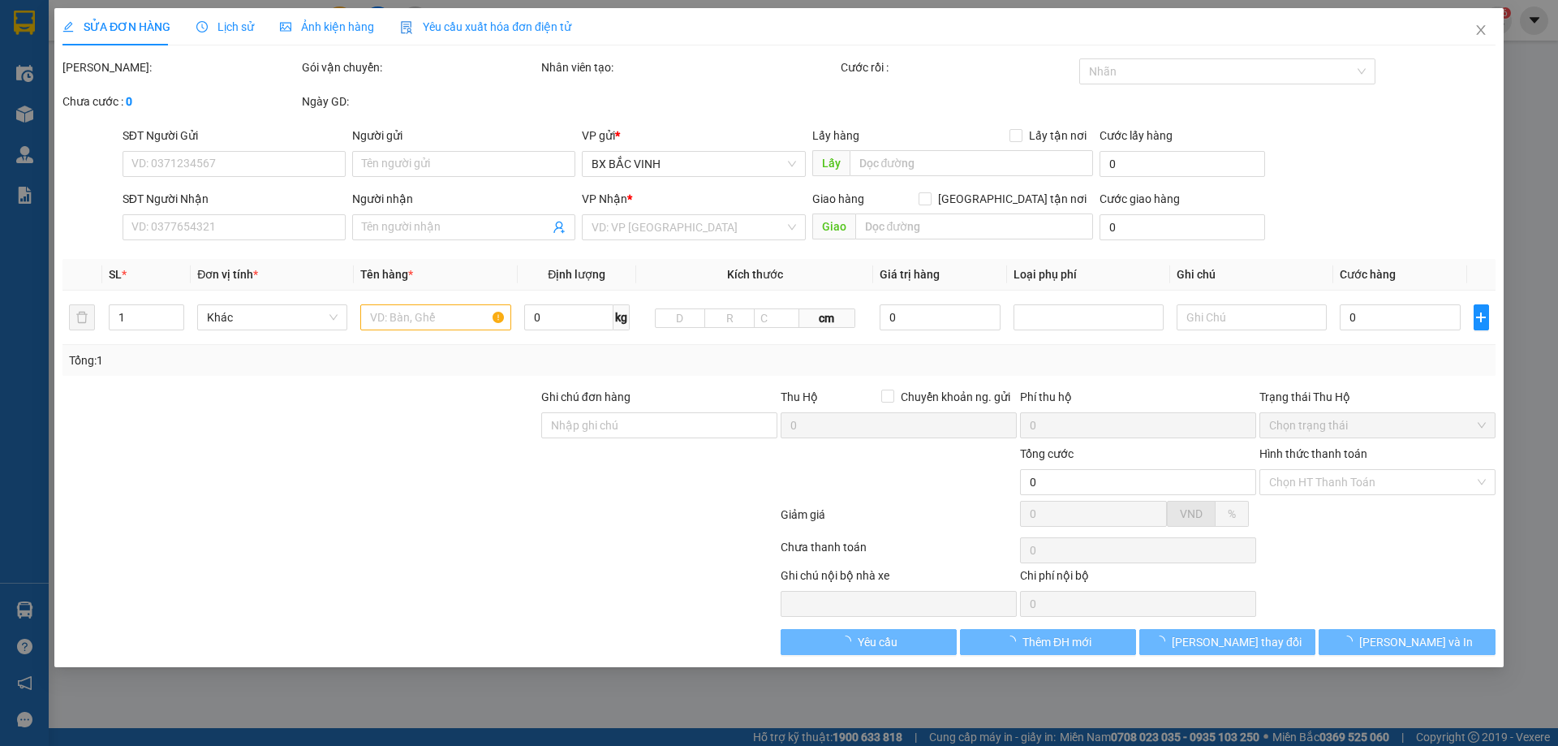
type input "số 10 hoa lư hai bà trưng HN"
type input "30.000"
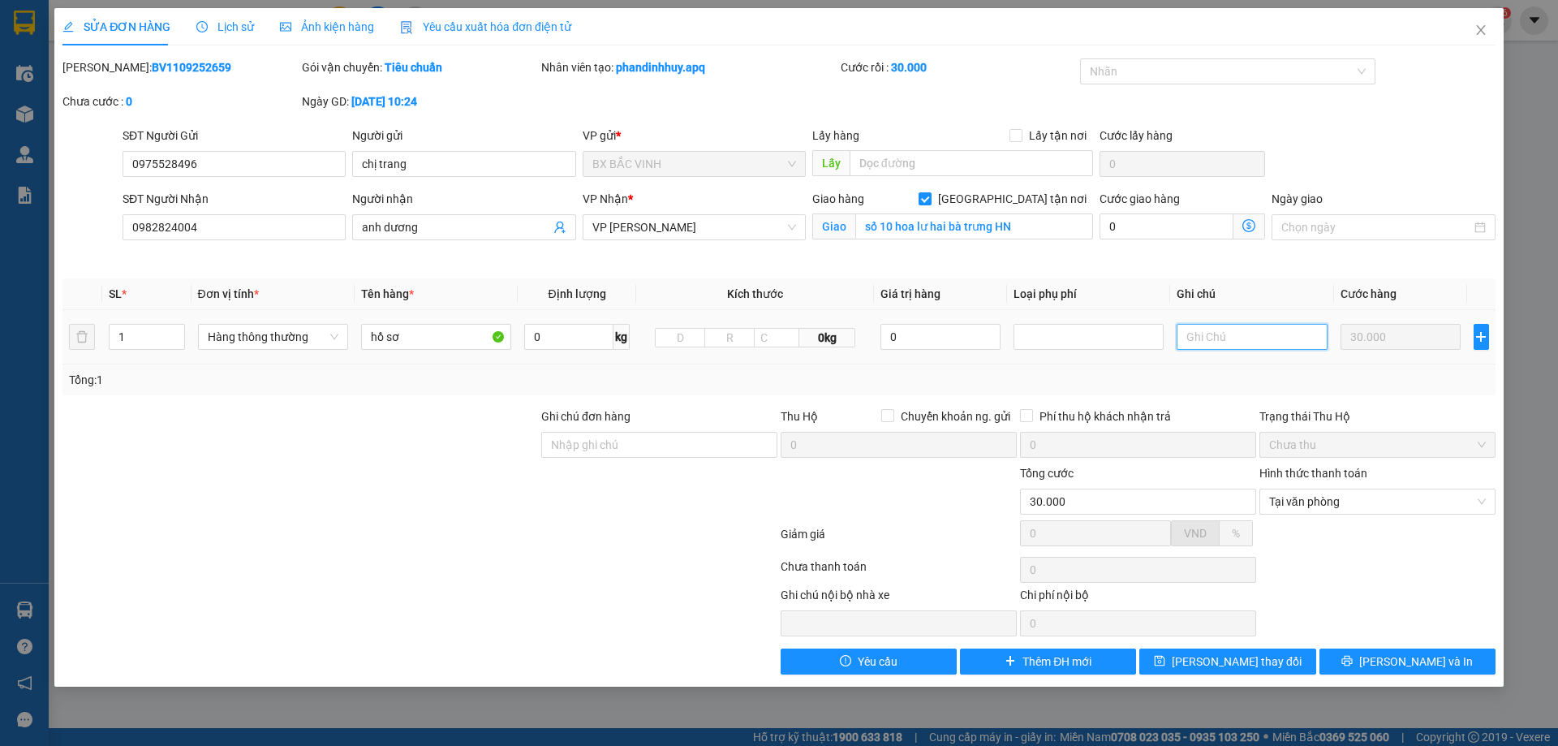
click at [1238, 336] on input "text" at bounding box center [1252, 337] width 150 height 26
type input "hàng cần giấp"
click at [1247, 338] on input "hàng cần giấp" at bounding box center [1252, 337] width 150 height 26
click at [1429, 658] on span "[PERSON_NAME] và In" at bounding box center [1417, 662] width 114 height 18
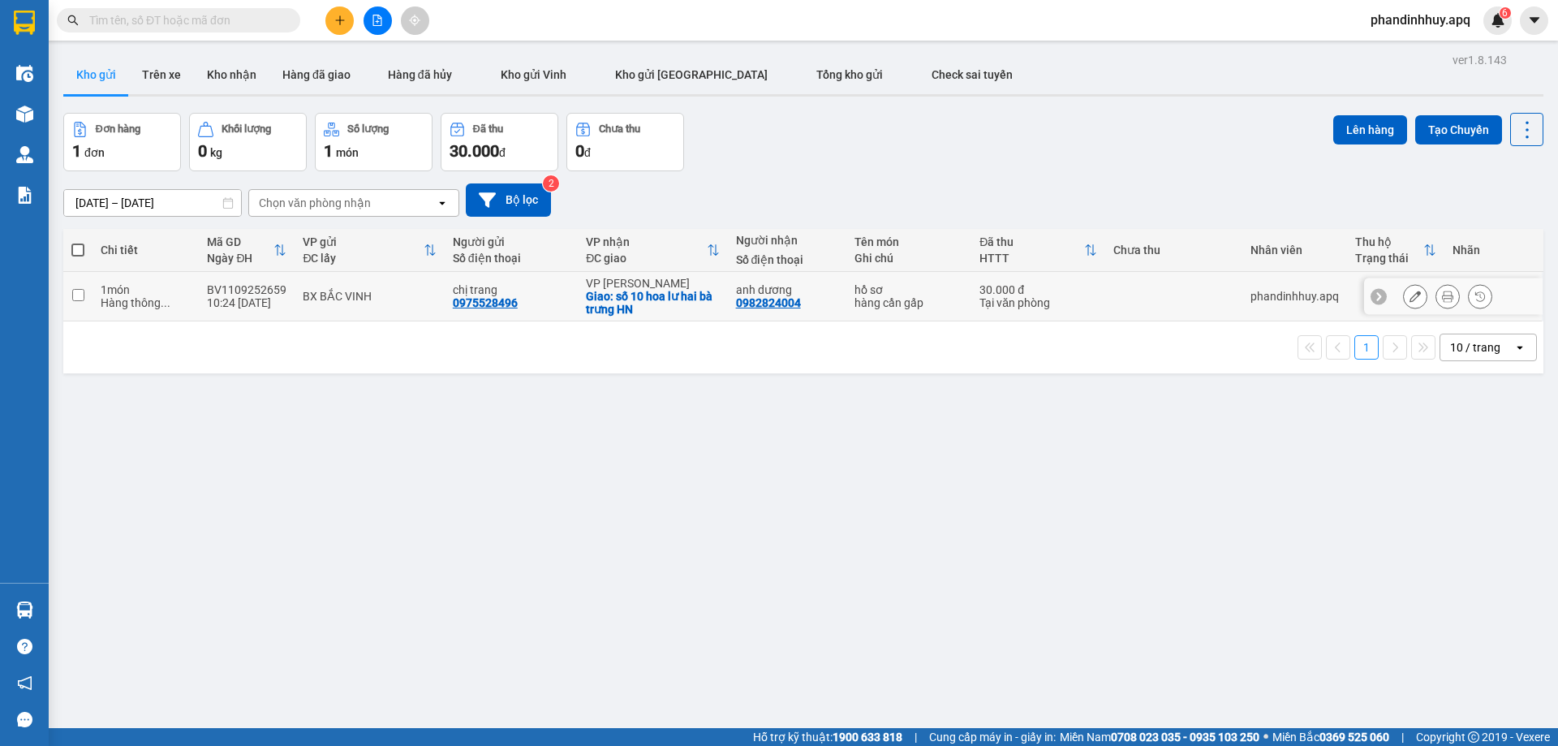
click at [728, 304] on td "anh dương 0982824004" at bounding box center [787, 297] width 119 height 50
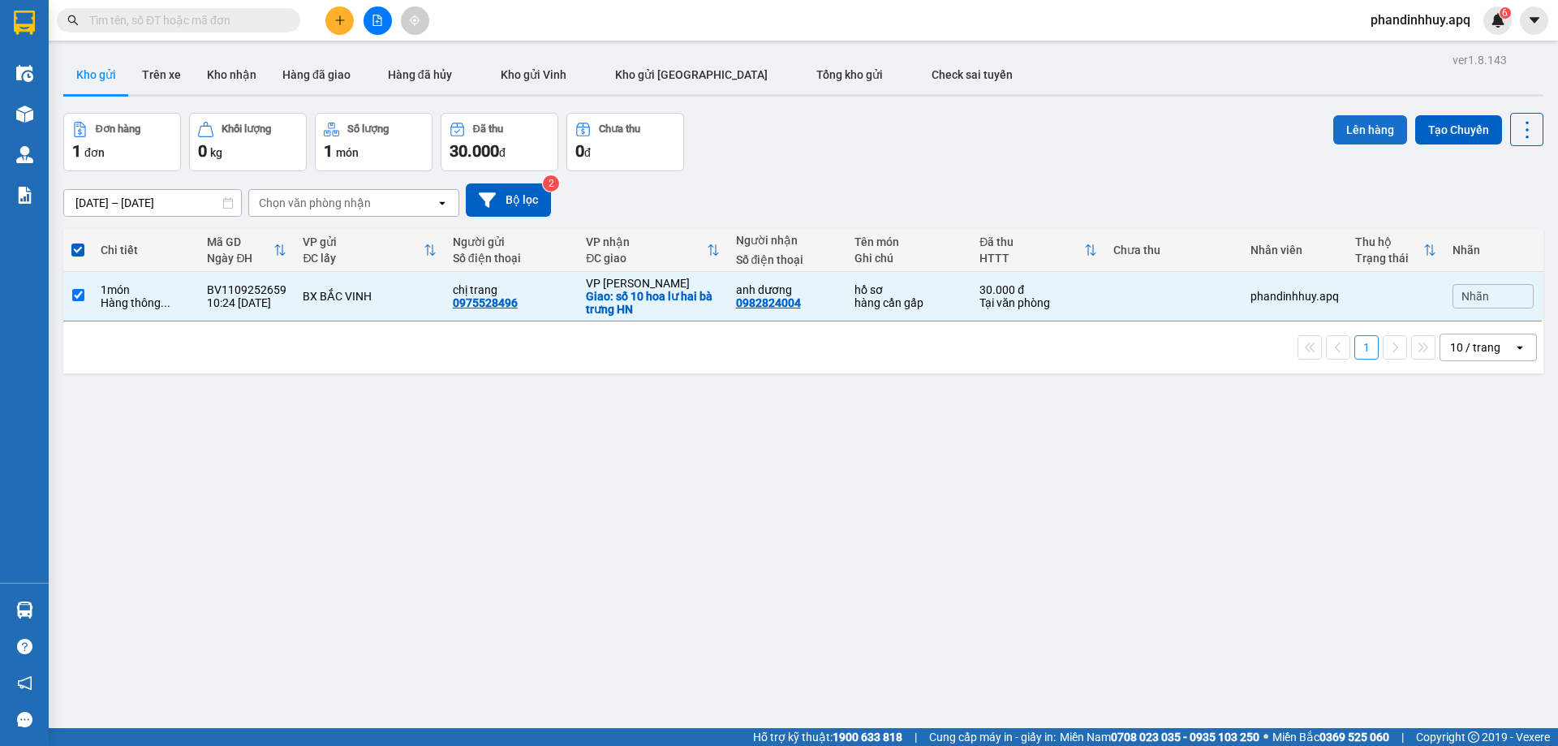
click at [1364, 135] on button "Lên hàng" at bounding box center [1371, 129] width 74 height 29
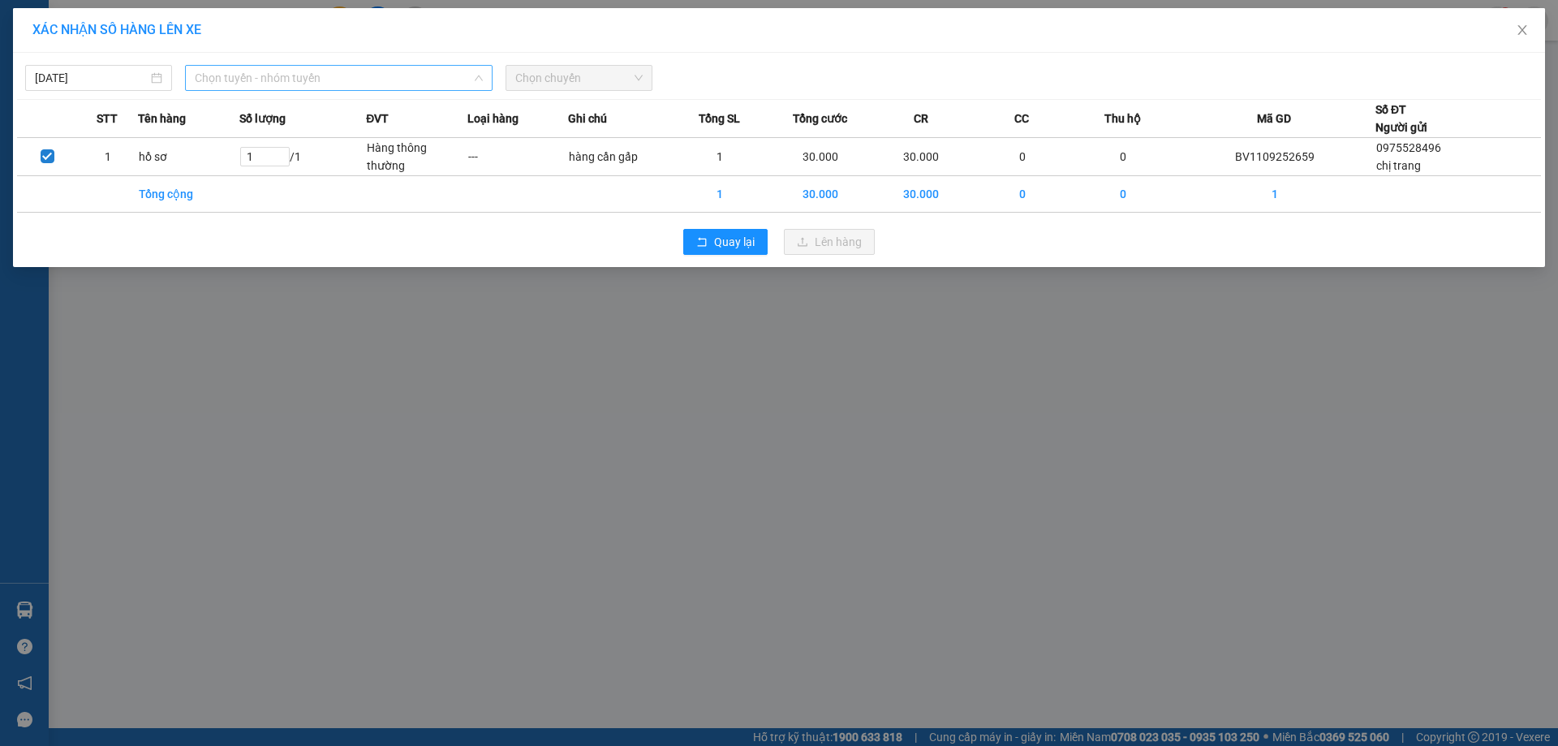
click at [284, 79] on span "Chọn tuyến - nhóm tuyến" at bounding box center [339, 78] width 288 height 24
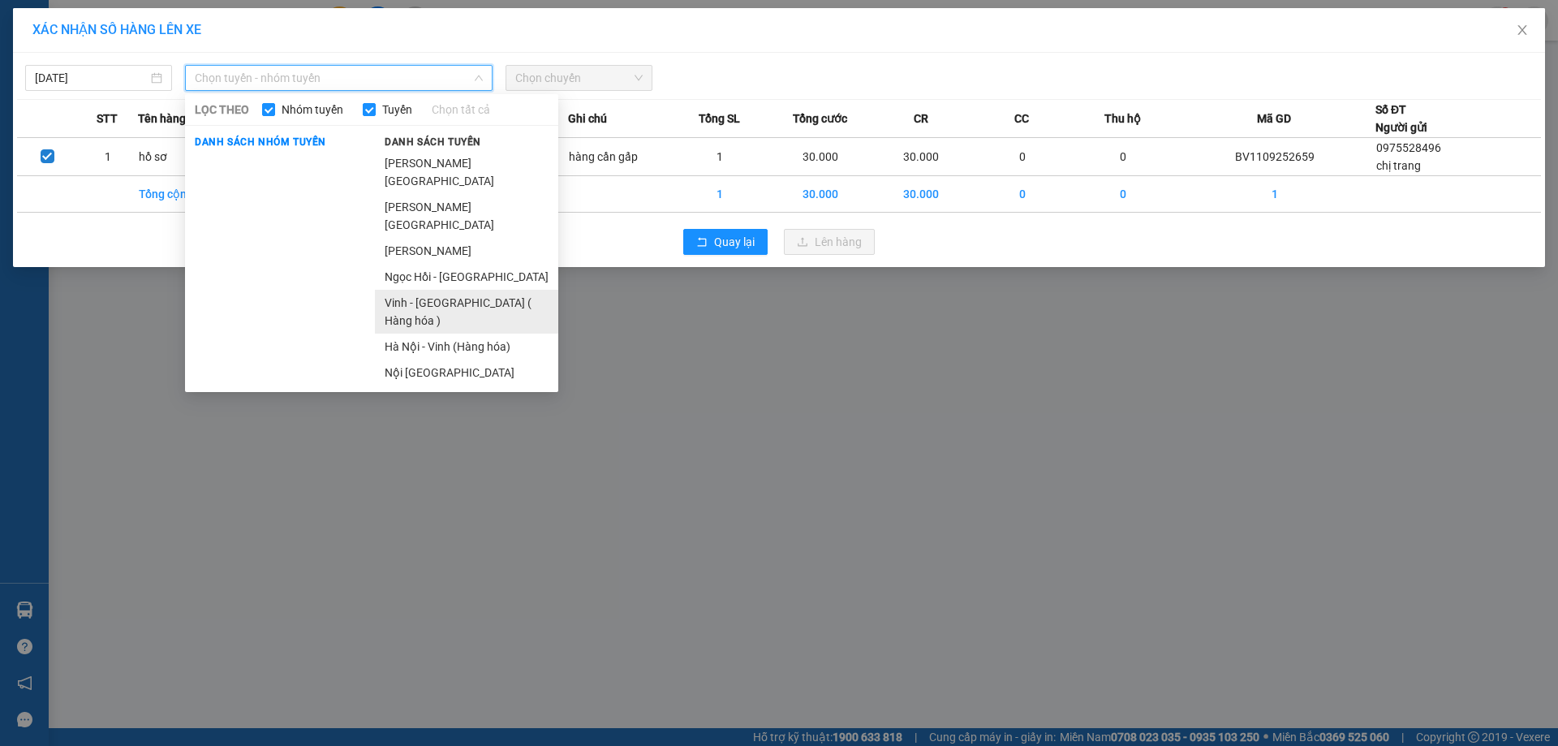
click at [483, 290] on li "Vinh - [GEOGRAPHIC_DATA] ( Hàng hóa )" at bounding box center [466, 312] width 183 height 44
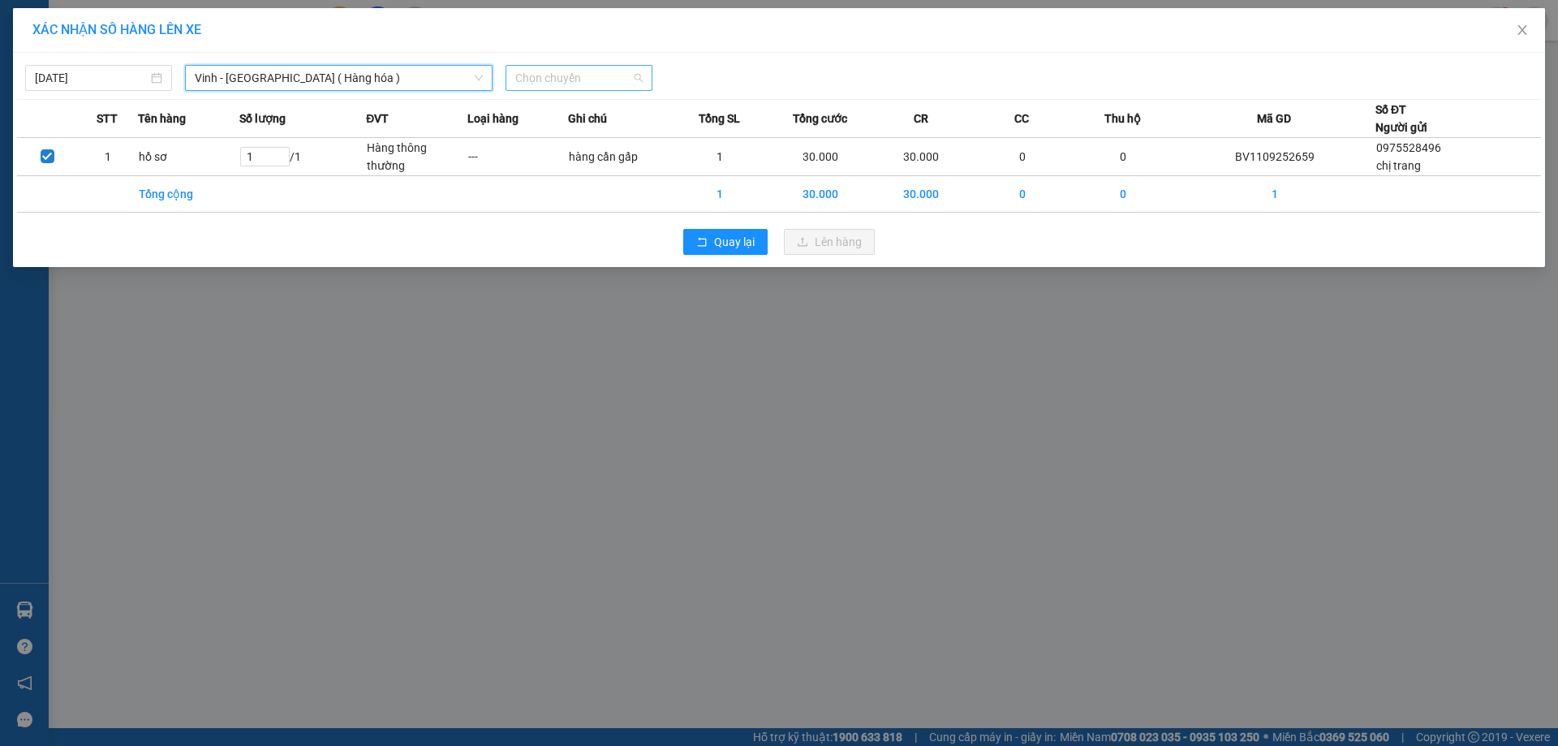
click at [631, 75] on span "Chọn chuyến" at bounding box center [578, 78] width 127 height 24
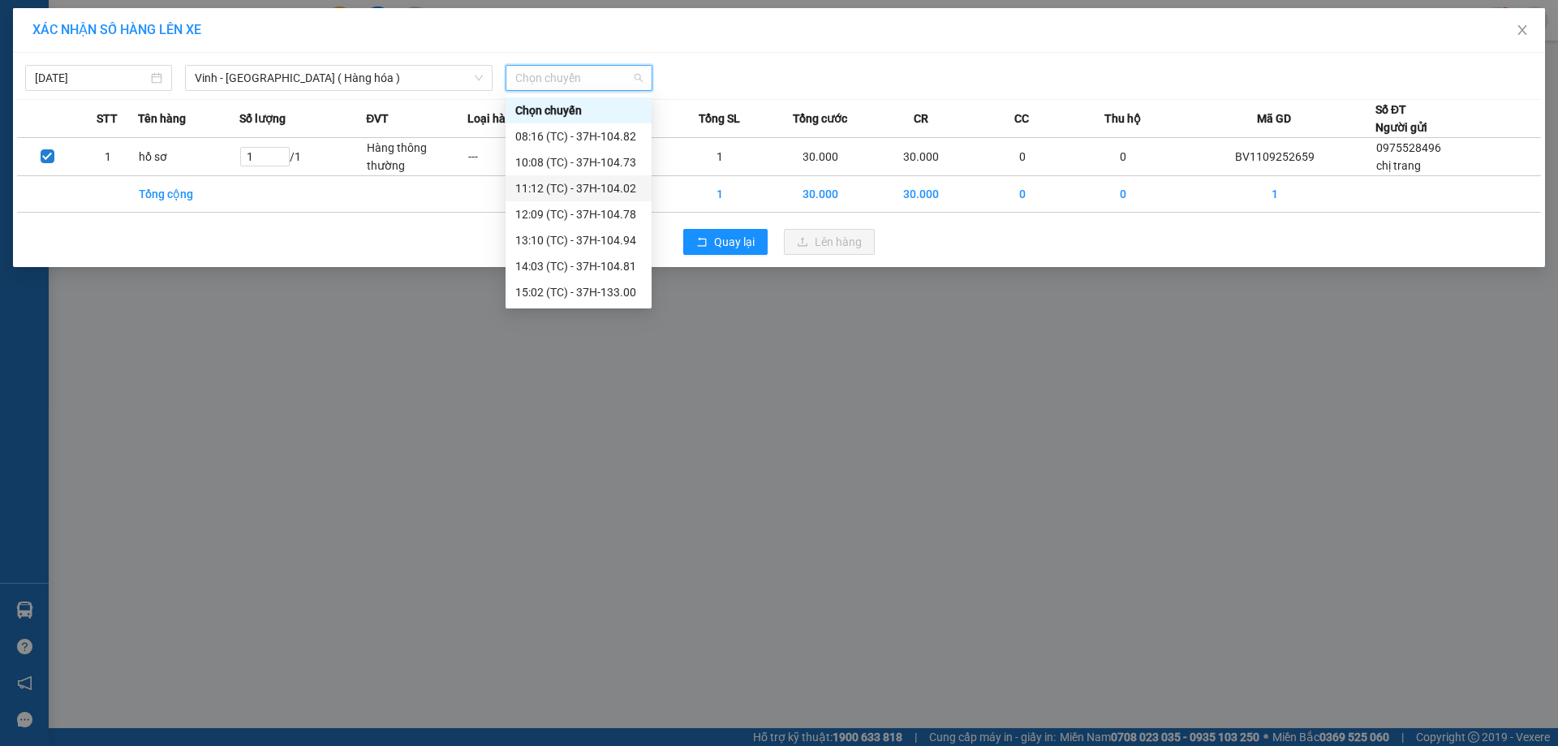
click at [619, 187] on div "11:12 (TC) - 37H-104.02" at bounding box center [578, 188] width 127 height 18
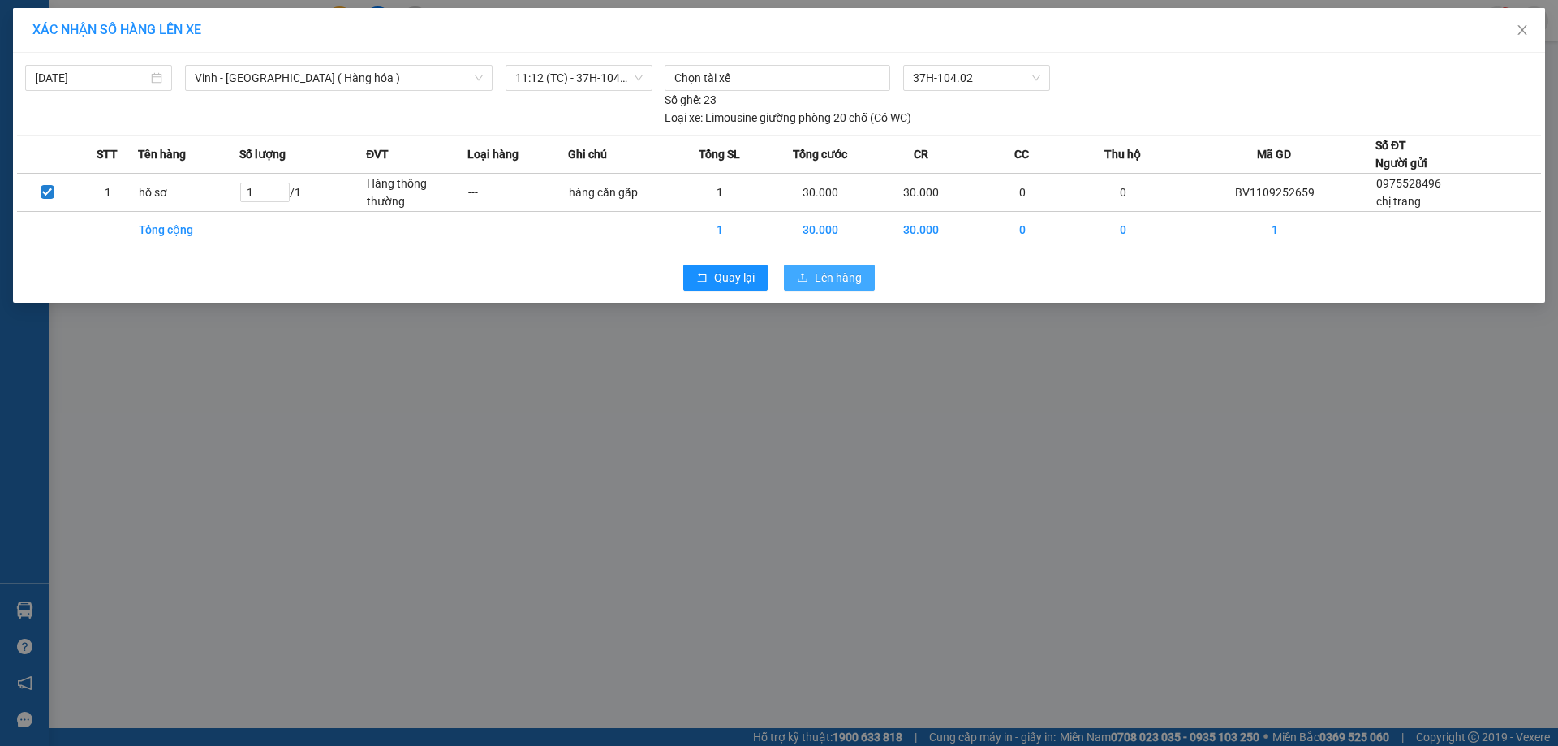
click at [826, 278] on span "Lên hàng" at bounding box center [838, 278] width 47 height 18
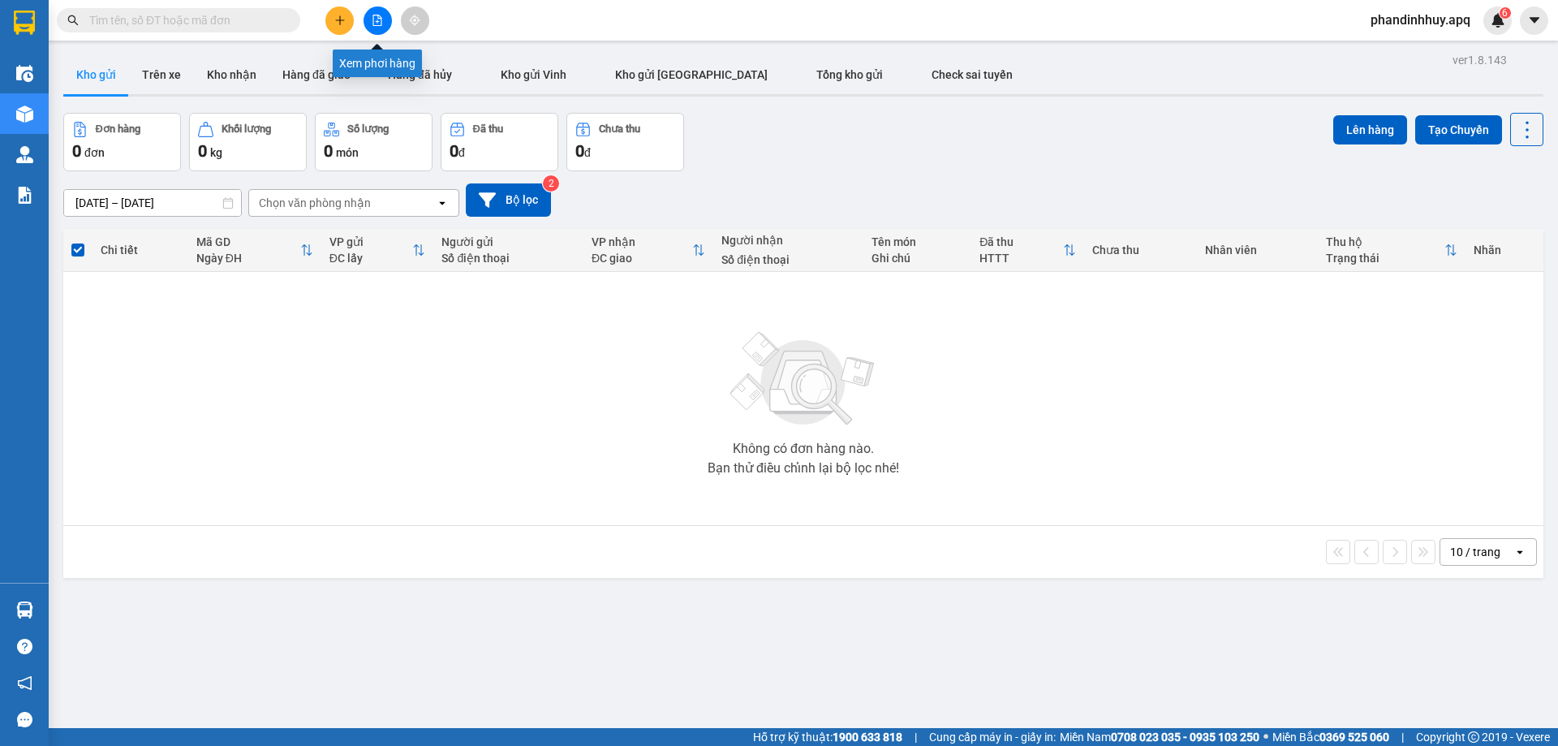
click at [383, 14] on button at bounding box center [378, 20] width 28 height 28
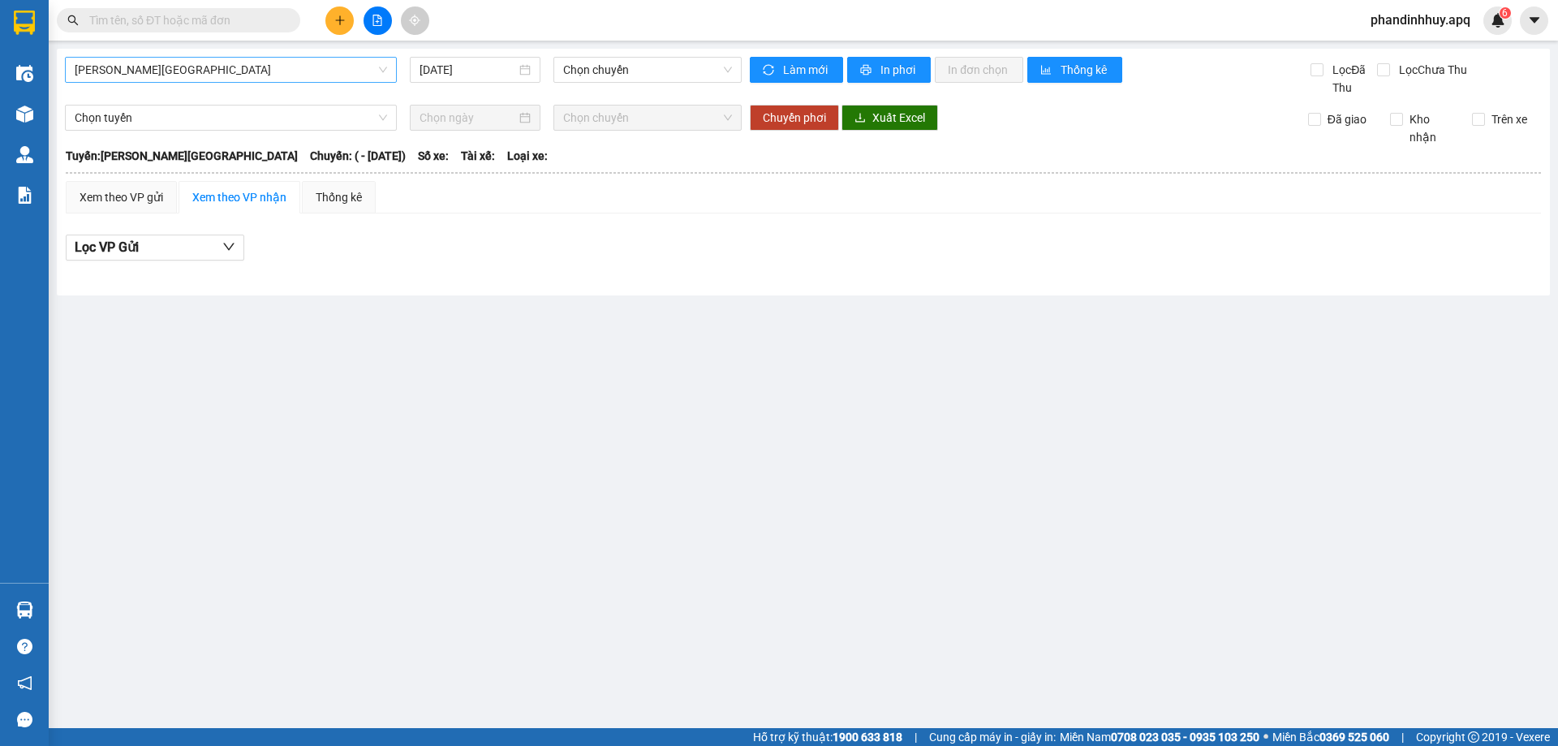
click at [267, 69] on span "[PERSON_NAME][GEOGRAPHIC_DATA]" at bounding box center [231, 70] width 313 height 24
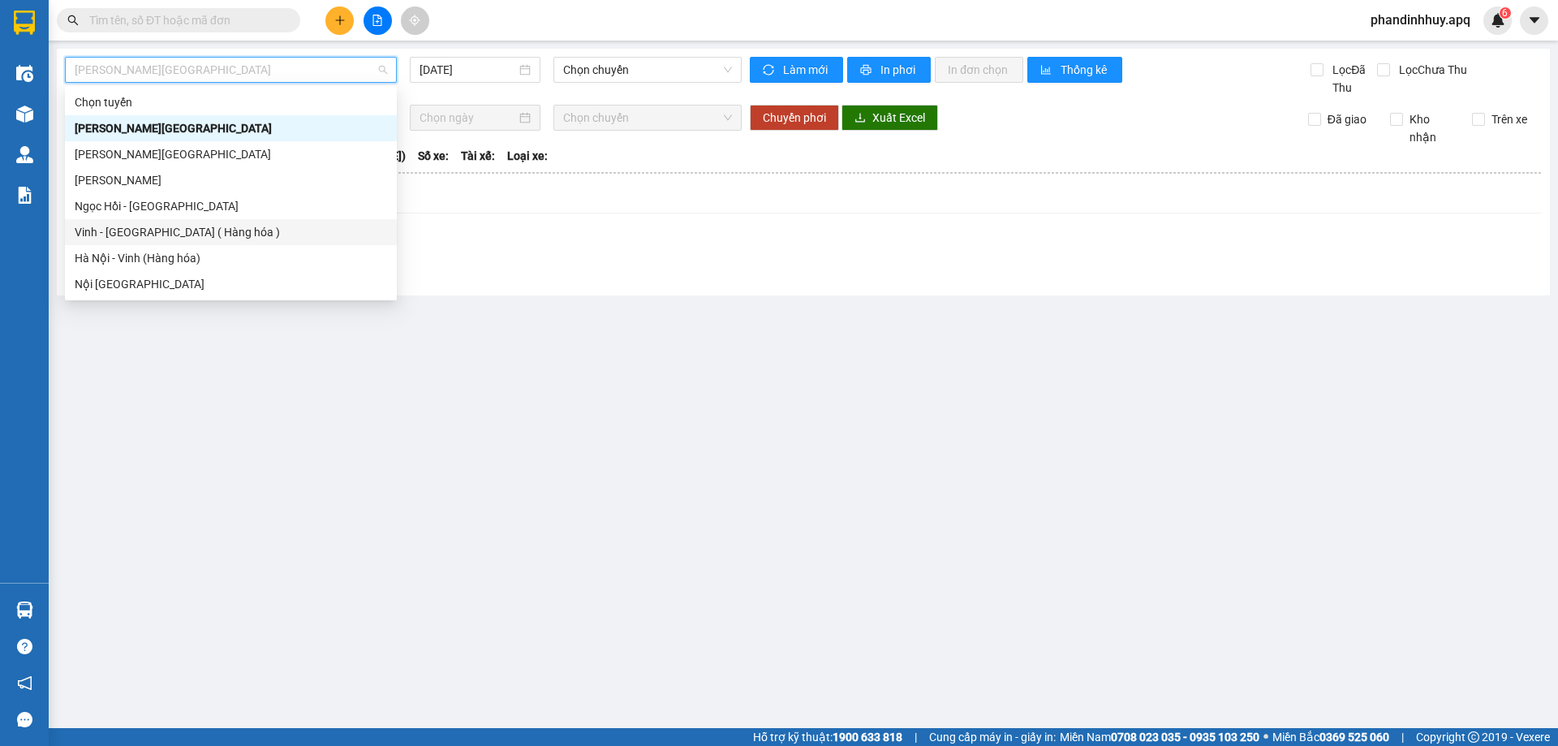
click at [227, 231] on div "Vinh - [GEOGRAPHIC_DATA] ( Hàng hóa )" at bounding box center [231, 232] width 313 height 18
type input "[DATE]"
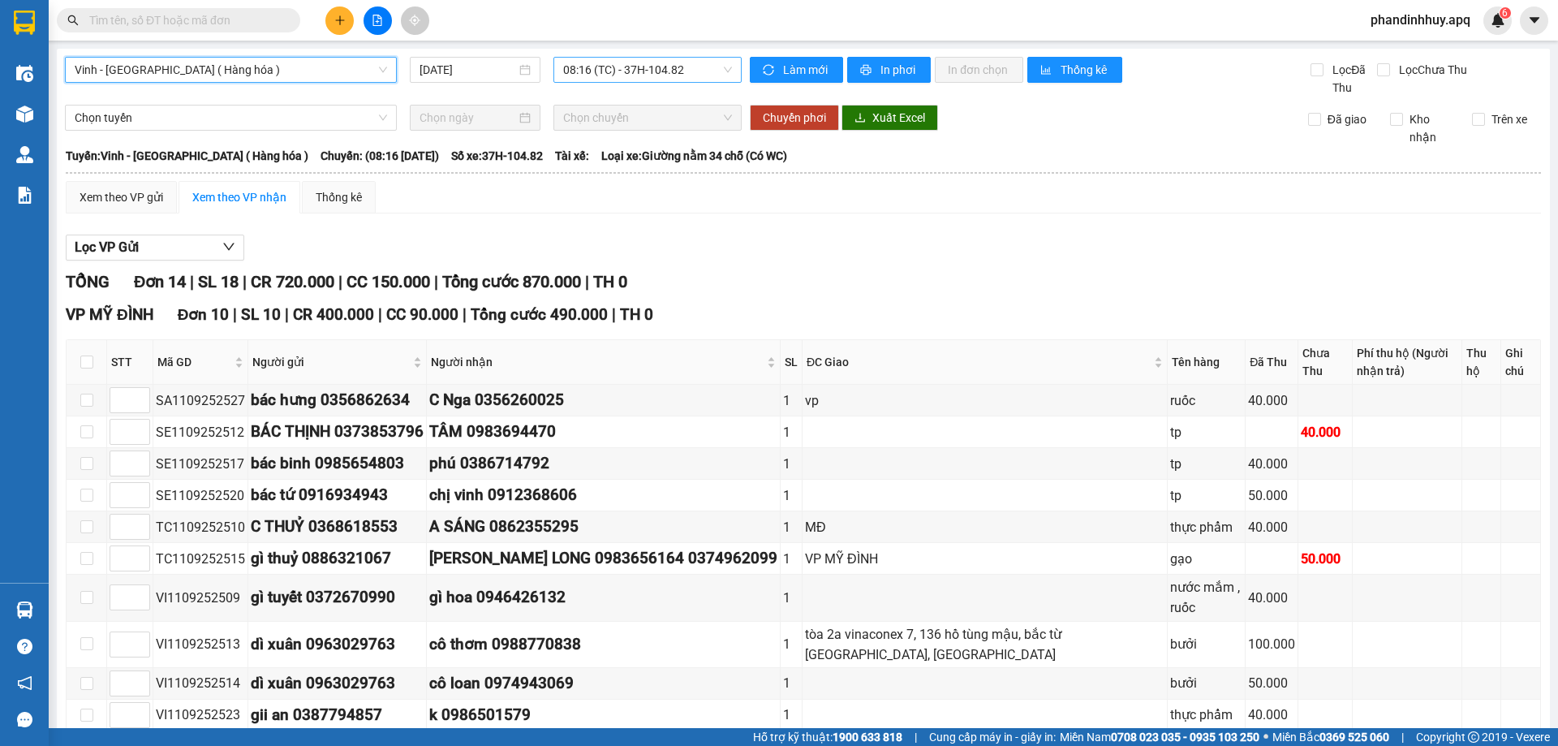
click at [724, 66] on span "08:16 (TC) - 37H-104.82" at bounding box center [647, 70] width 169 height 24
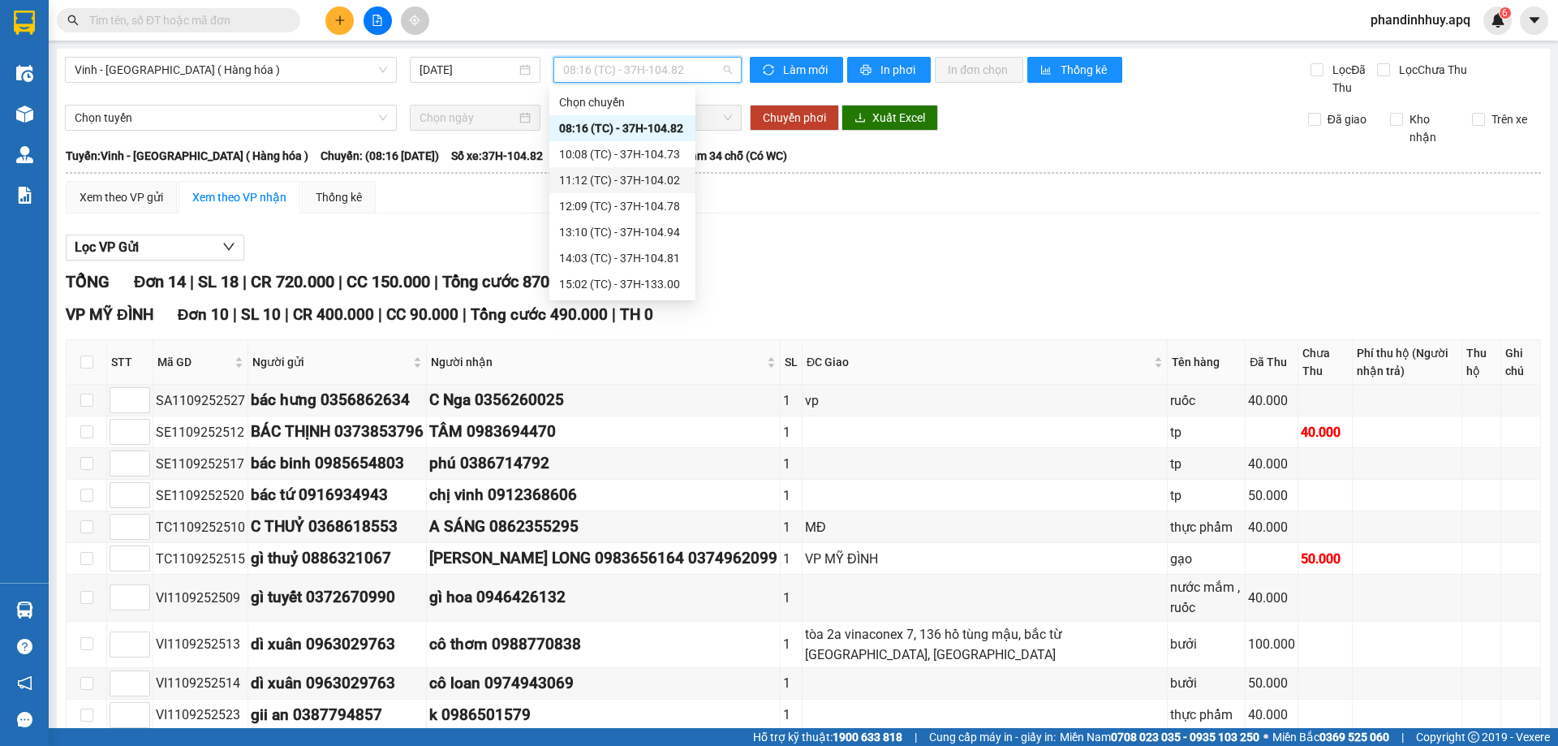
click at [675, 177] on div "11:12 (TC) - 37H-104.02" at bounding box center [622, 180] width 127 height 18
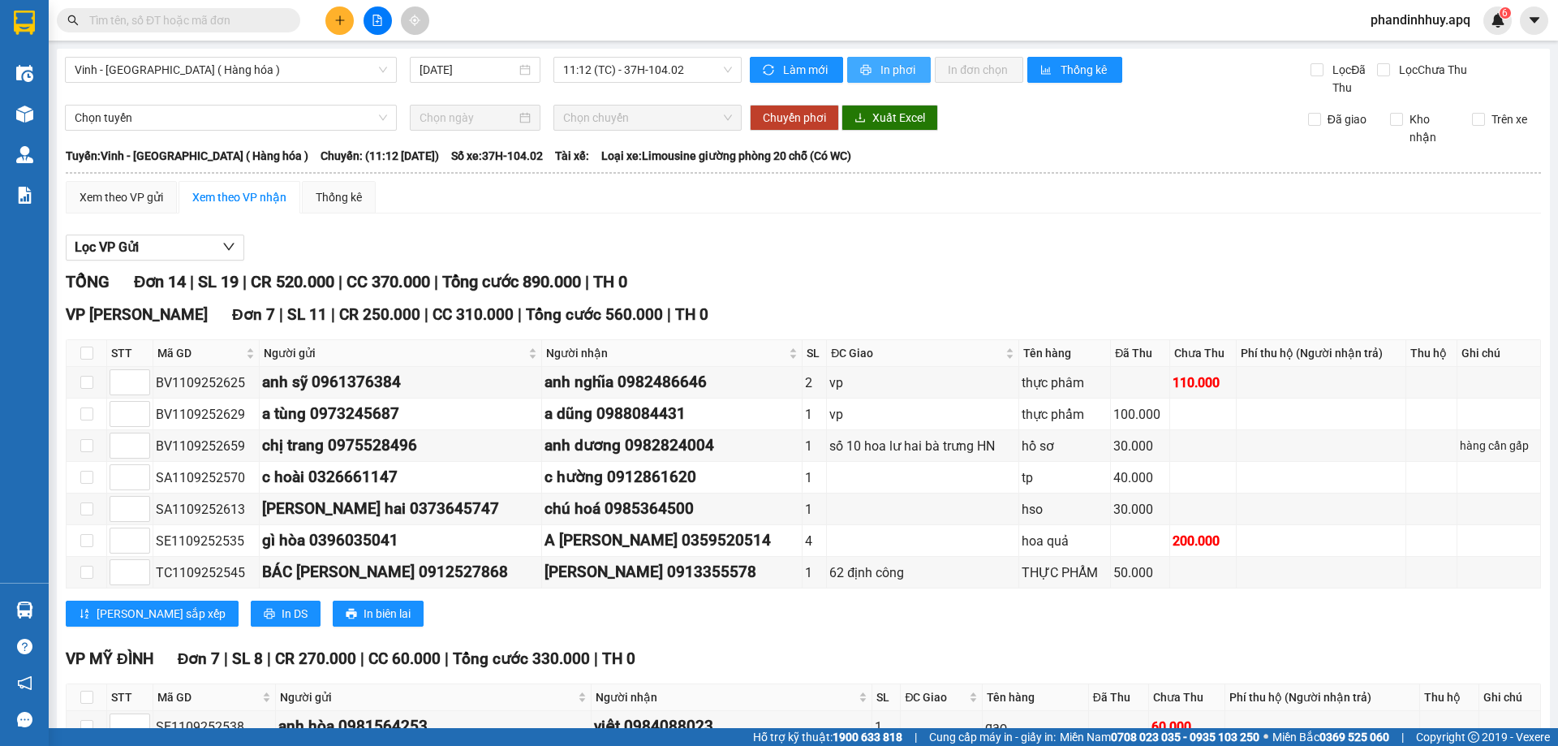
click at [881, 73] on span "In phơi" at bounding box center [899, 70] width 37 height 18
click at [380, 21] on icon "file-add" at bounding box center [377, 20] width 11 height 11
click at [264, 64] on span "Vinh - [GEOGRAPHIC_DATA] ( Hàng hóa )" at bounding box center [231, 70] width 313 height 24
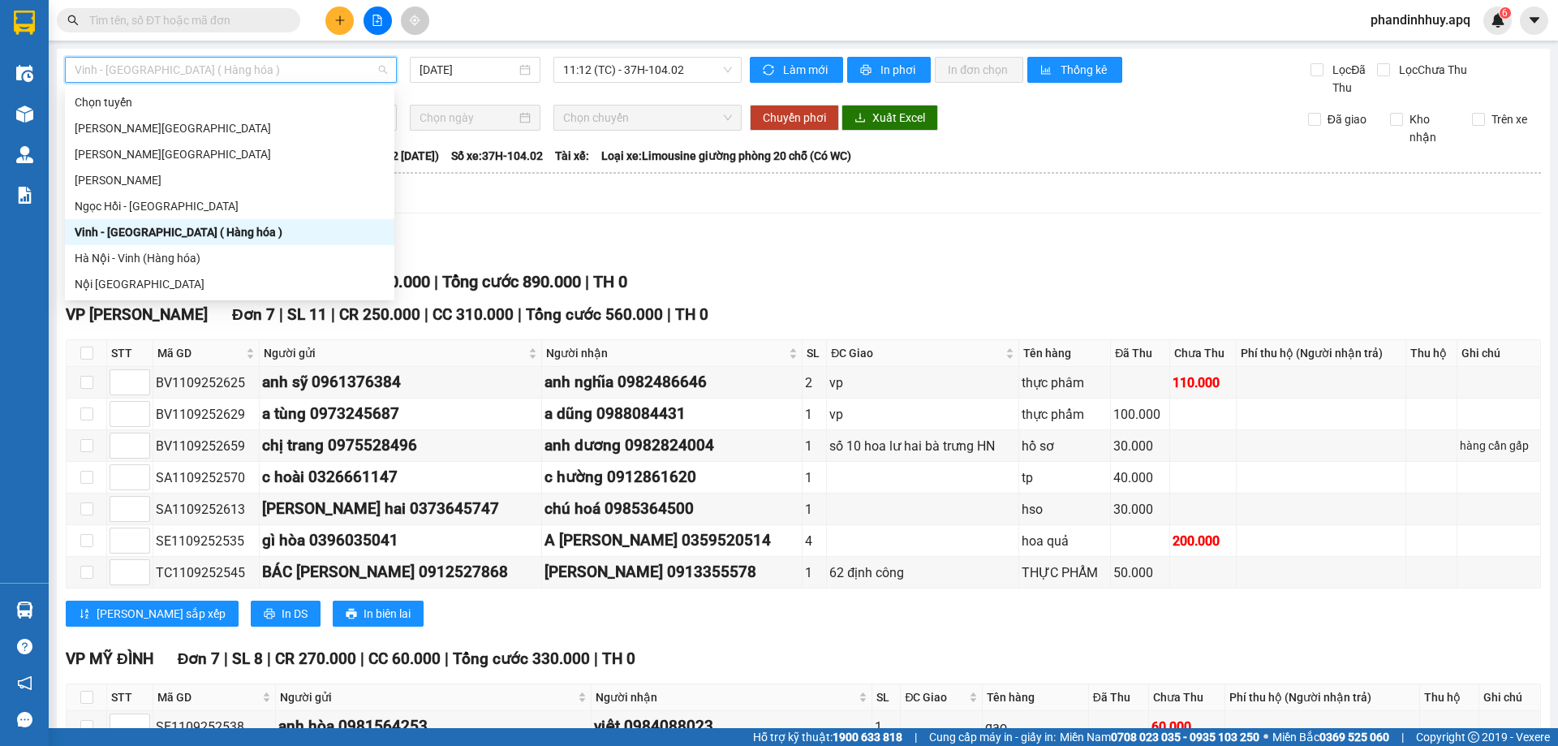
click at [166, 226] on div "Vinh - [GEOGRAPHIC_DATA] ( Hàng hóa )" at bounding box center [230, 232] width 310 height 18
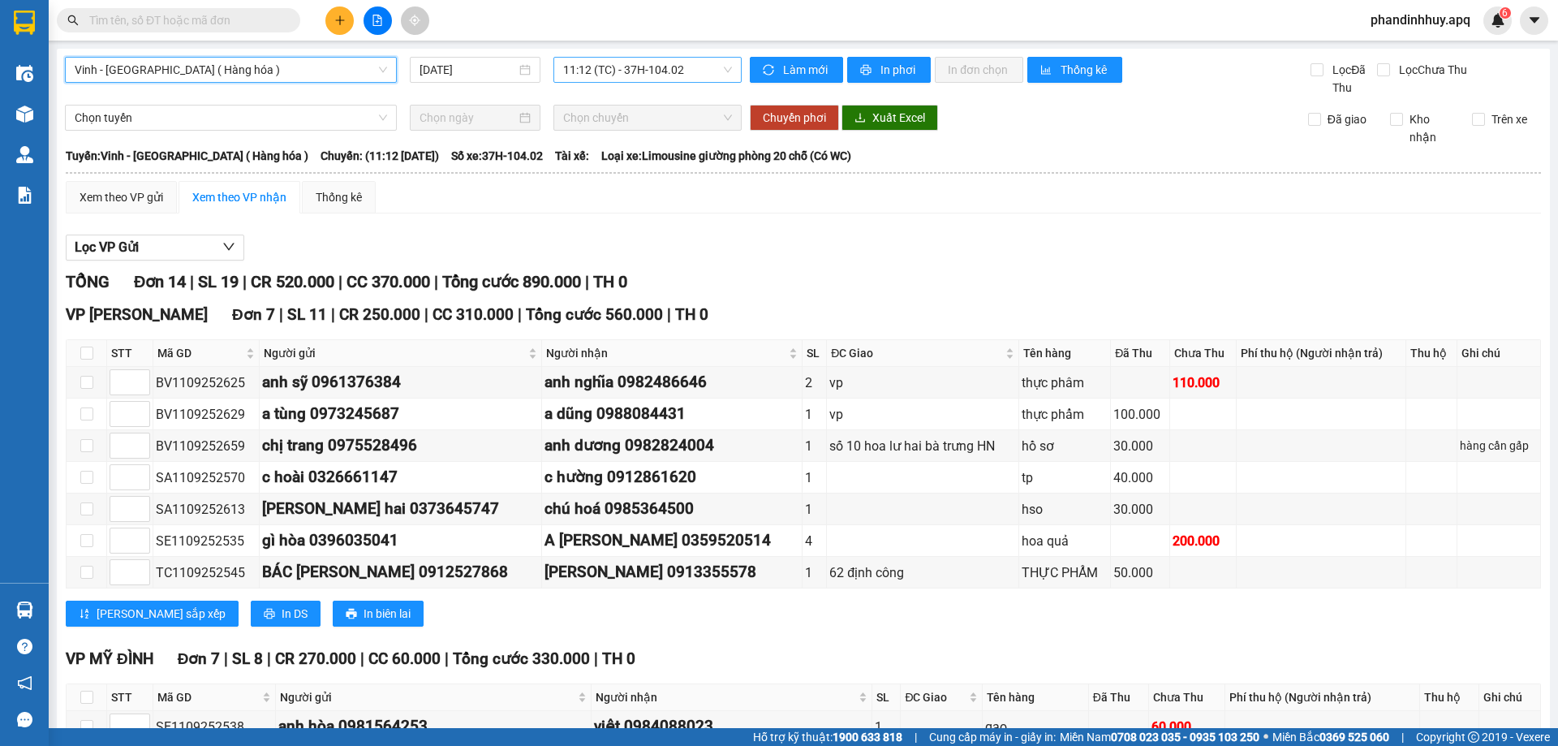
click at [724, 62] on span "11:12 (TC) - 37H-104.02" at bounding box center [647, 70] width 169 height 24
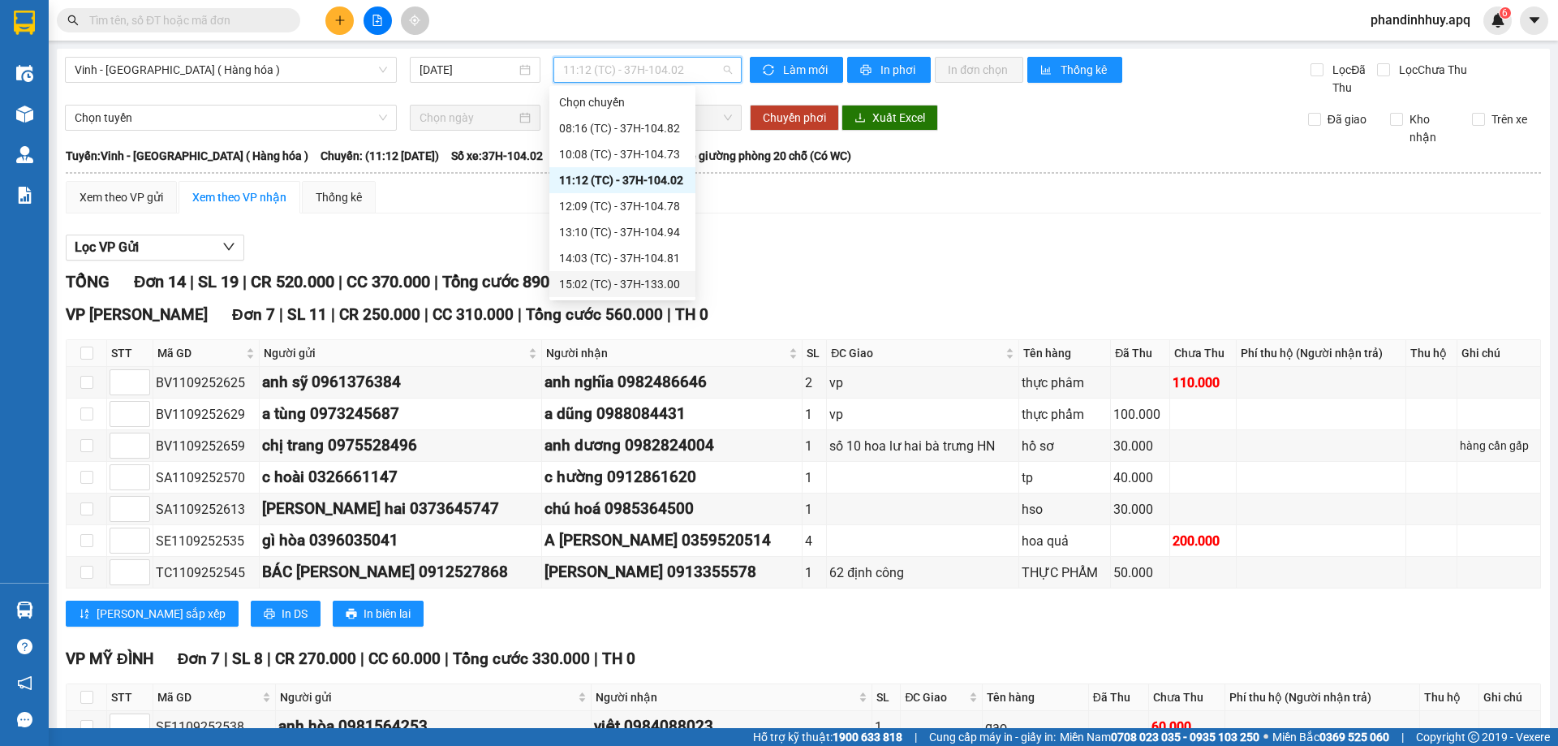
click at [648, 284] on div "15:02 (TC) - 37H-133.00" at bounding box center [622, 284] width 127 height 18
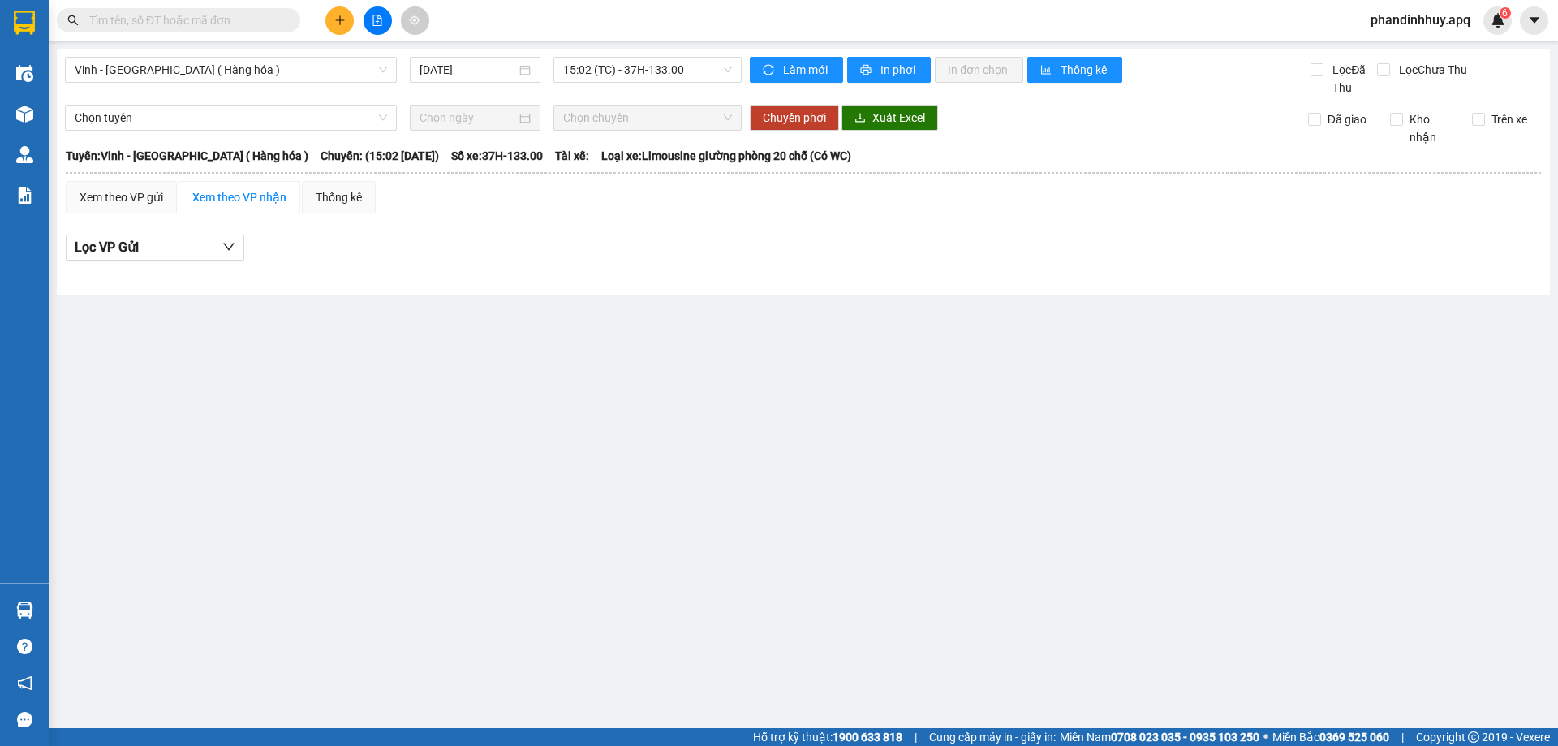
click at [200, 19] on input "text" at bounding box center [185, 20] width 192 height 18
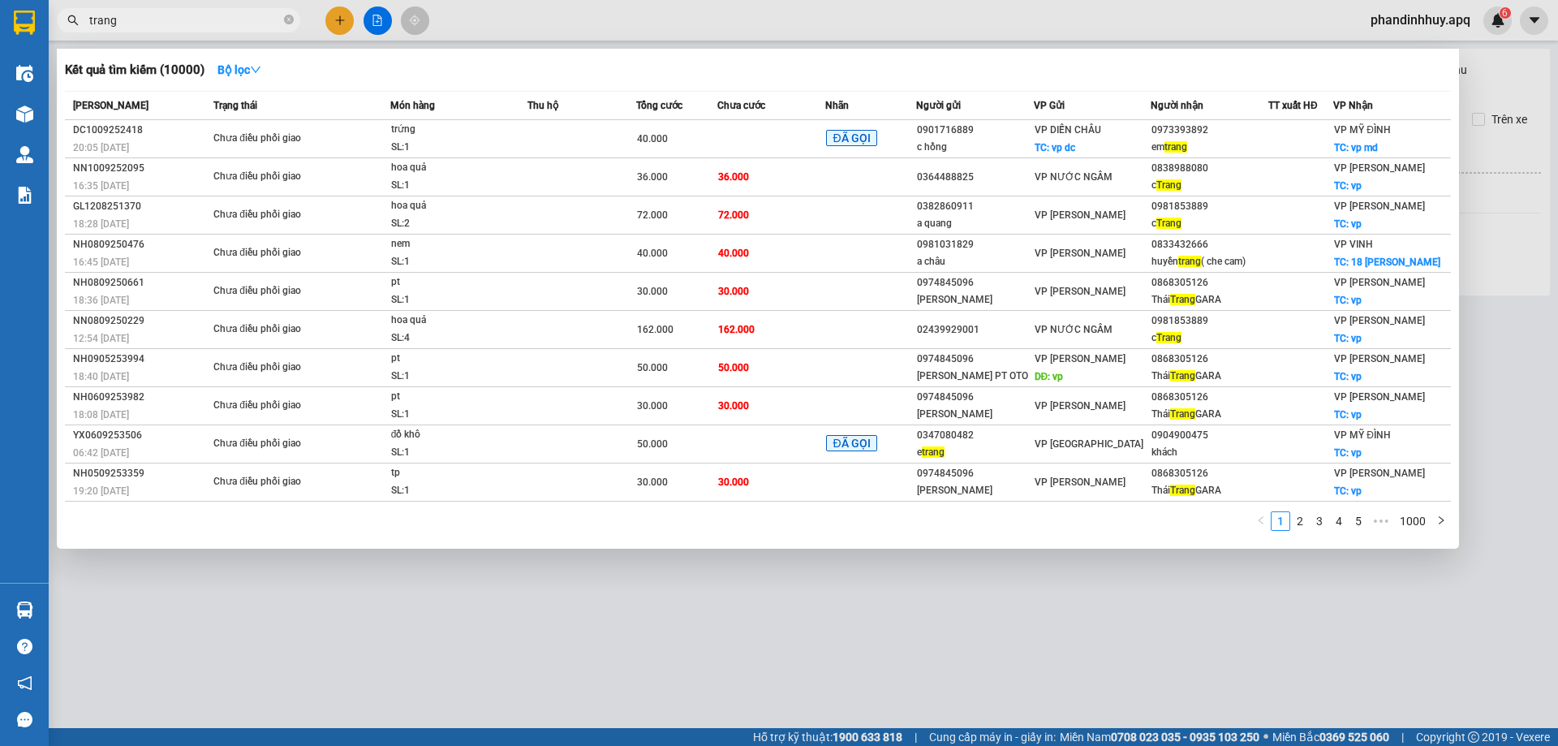
click at [200, 19] on input "trang" at bounding box center [185, 20] width 192 height 18
type input "t"
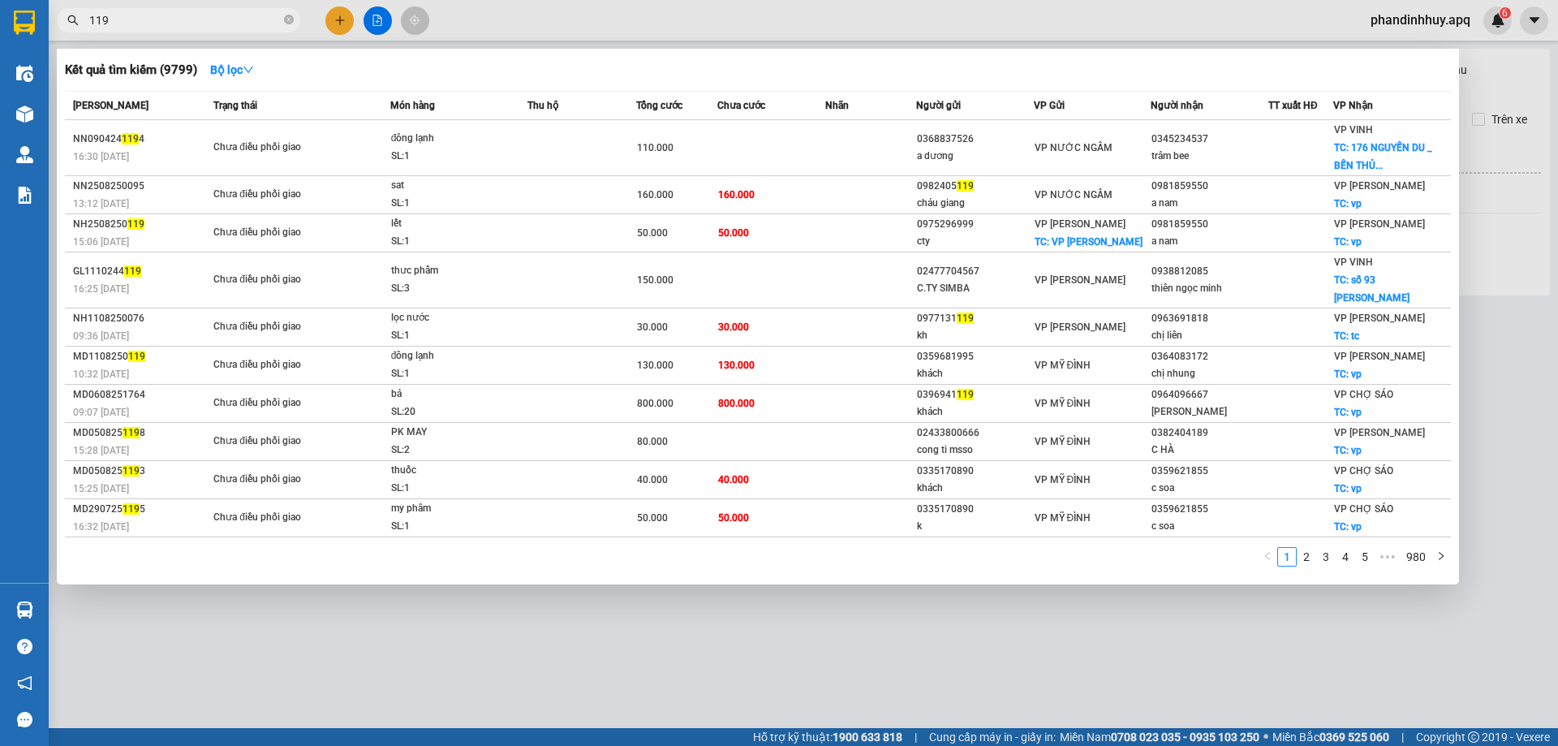
click at [157, 20] on input "119" at bounding box center [185, 20] width 192 height 18
type input "1"
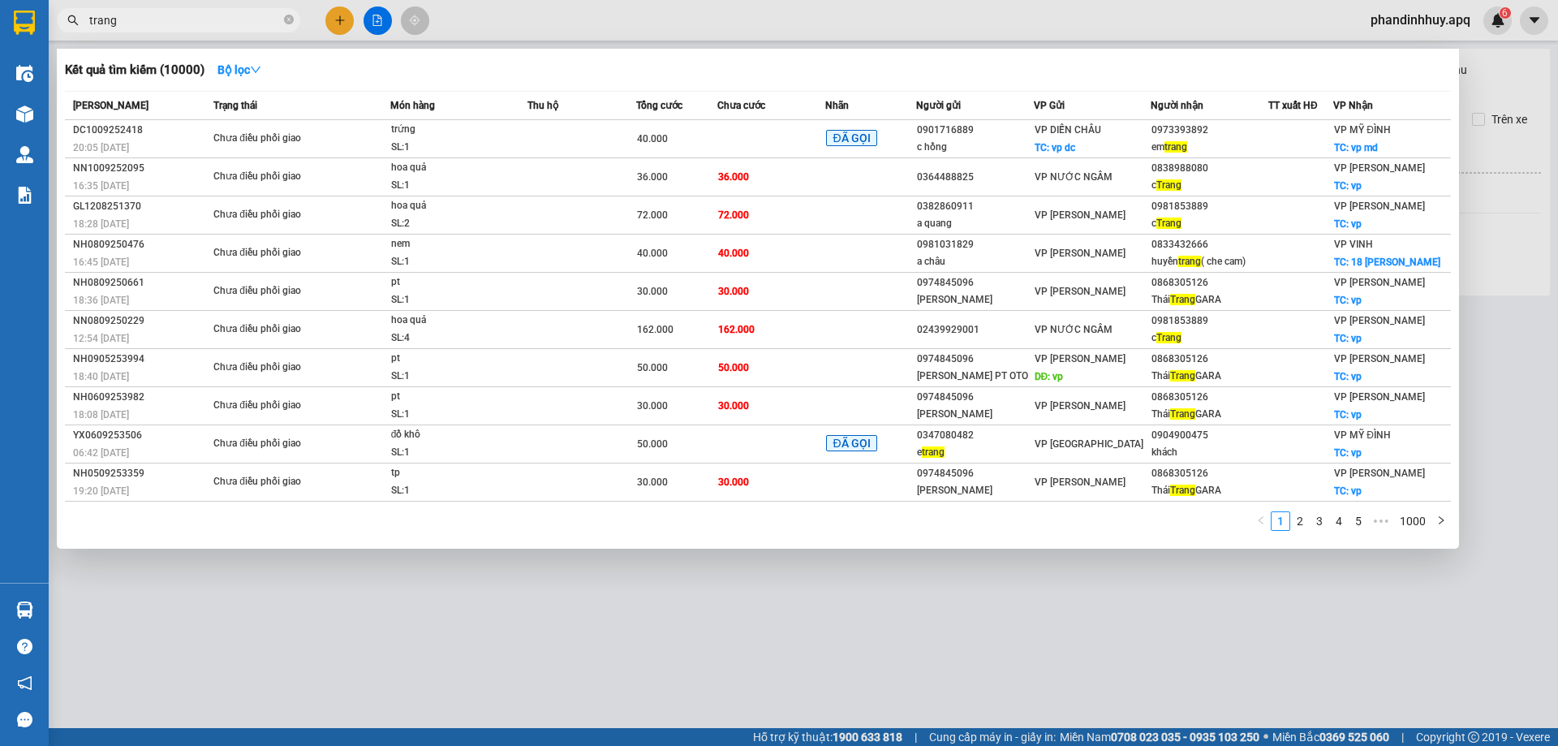
click at [174, 20] on input "trang" at bounding box center [185, 20] width 192 height 18
type input "t"
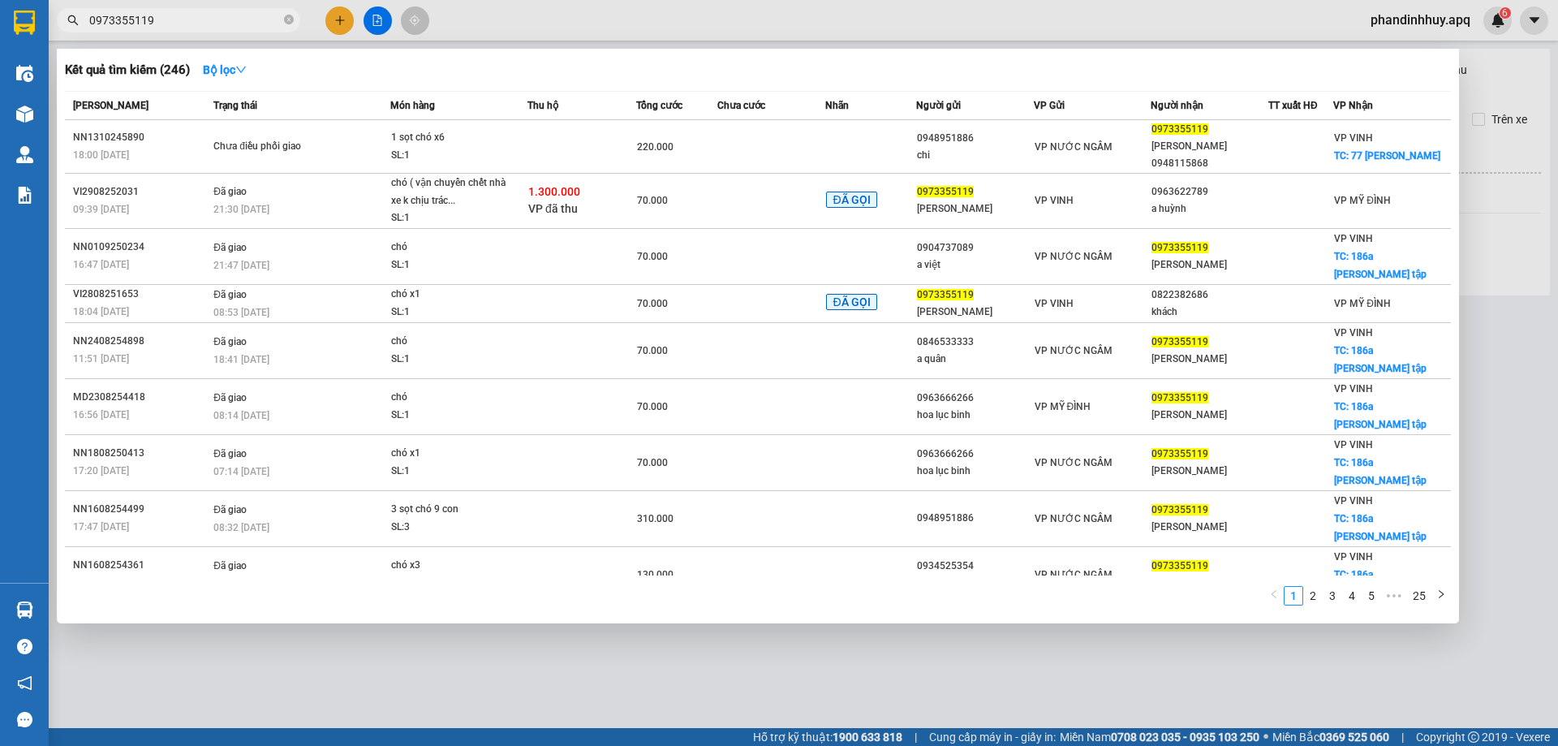
type input "0973355119"
click at [376, 16] on div at bounding box center [779, 373] width 1558 height 746
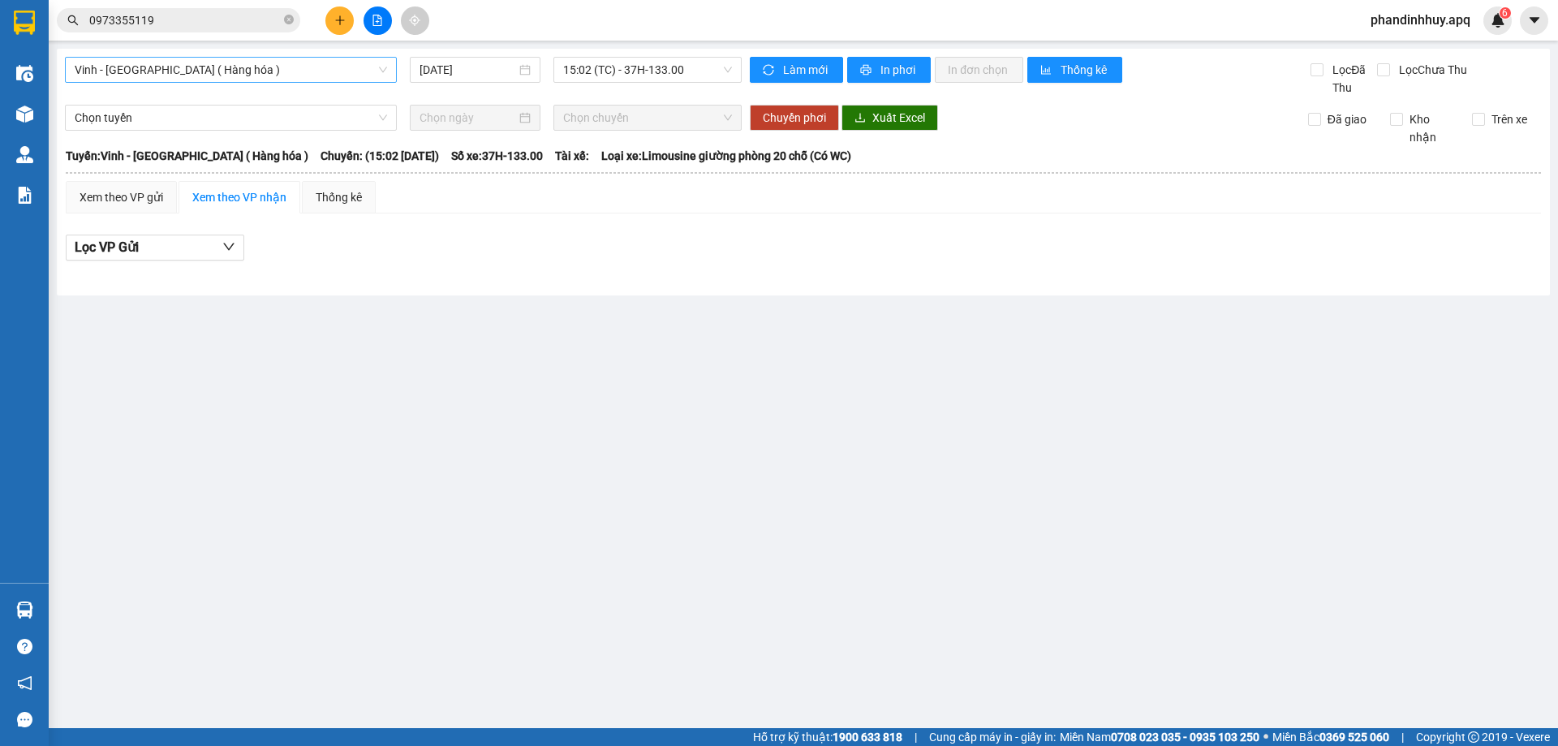
click at [287, 77] on span "Vinh - [GEOGRAPHIC_DATA] ( Hàng hóa )" at bounding box center [231, 70] width 313 height 24
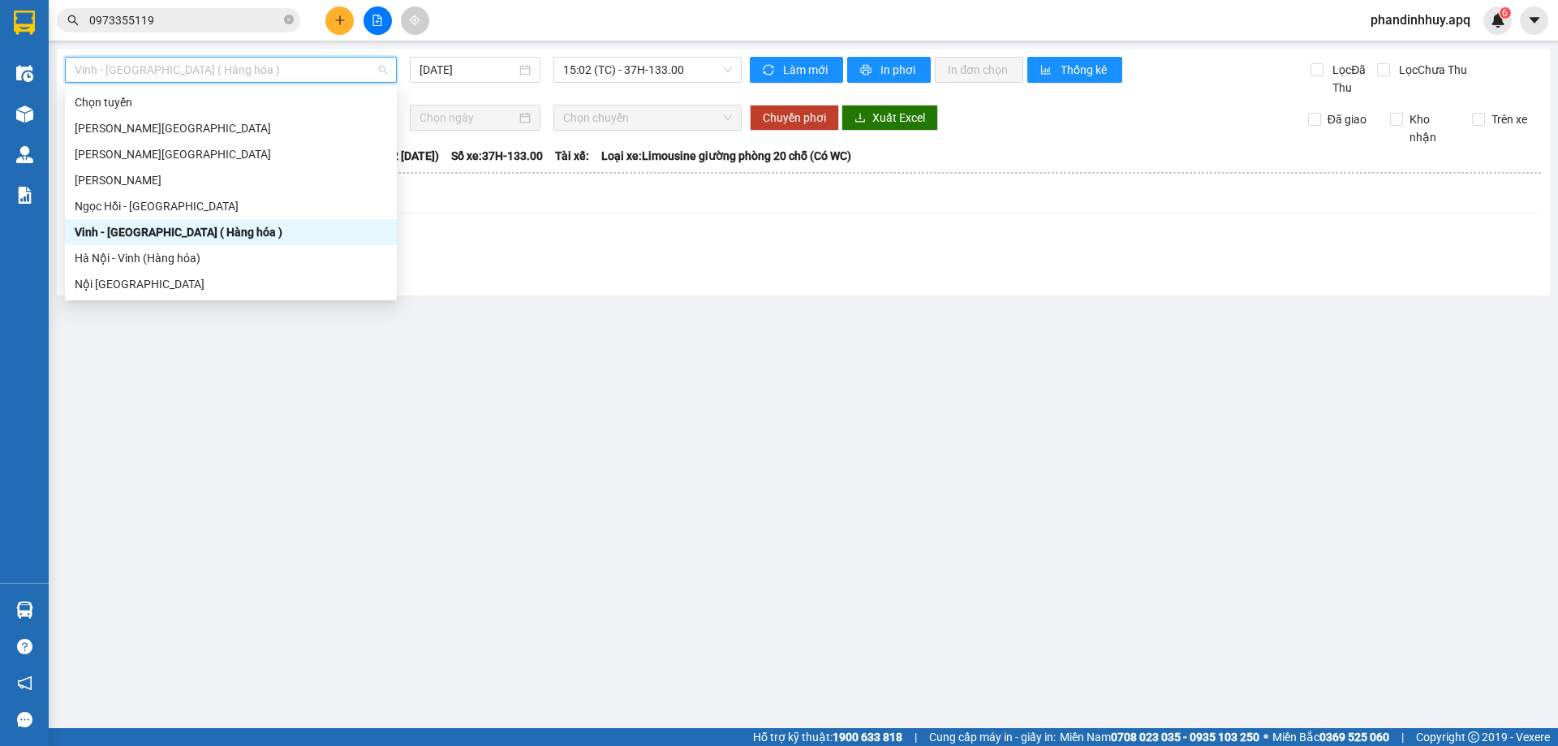
click at [227, 232] on div "Vinh - [GEOGRAPHIC_DATA] ( Hàng hóa )" at bounding box center [231, 232] width 313 height 18
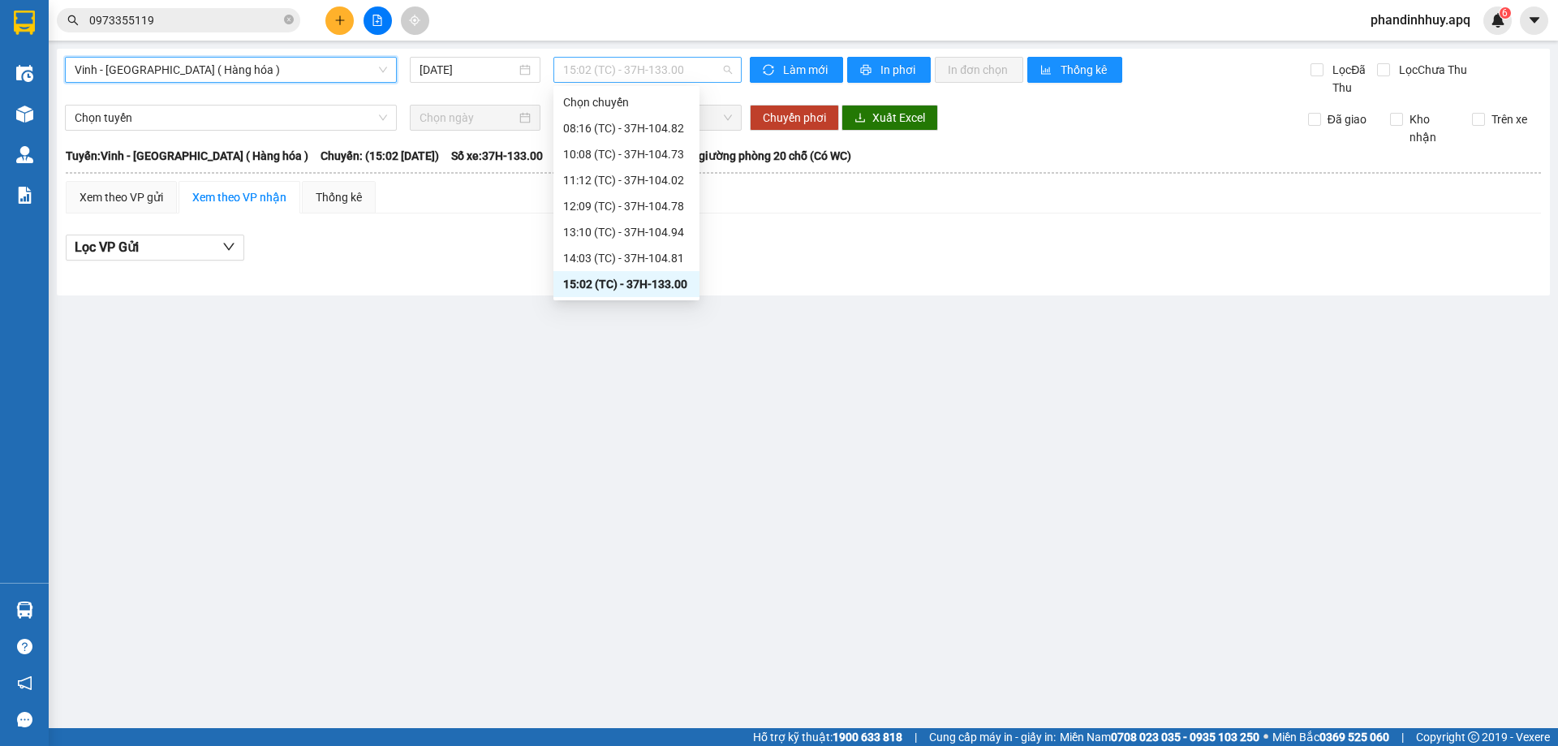
click at [727, 72] on span "15:02 (TC) - 37H-133.00" at bounding box center [647, 70] width 169 height 24
click at [668, 208] on div "12:09 (TC) - 37H-104.78" at bounding box center [626, 206] width 127 height 18
